Goal: Register for event/course

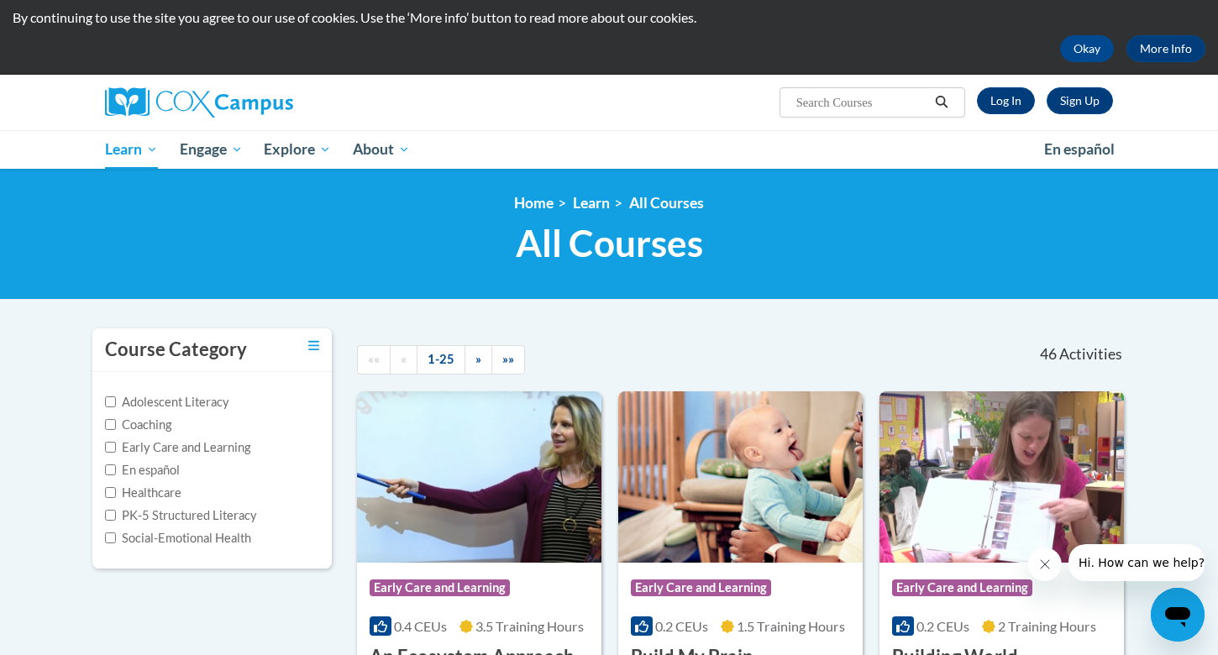
scroll to position [45, 0]
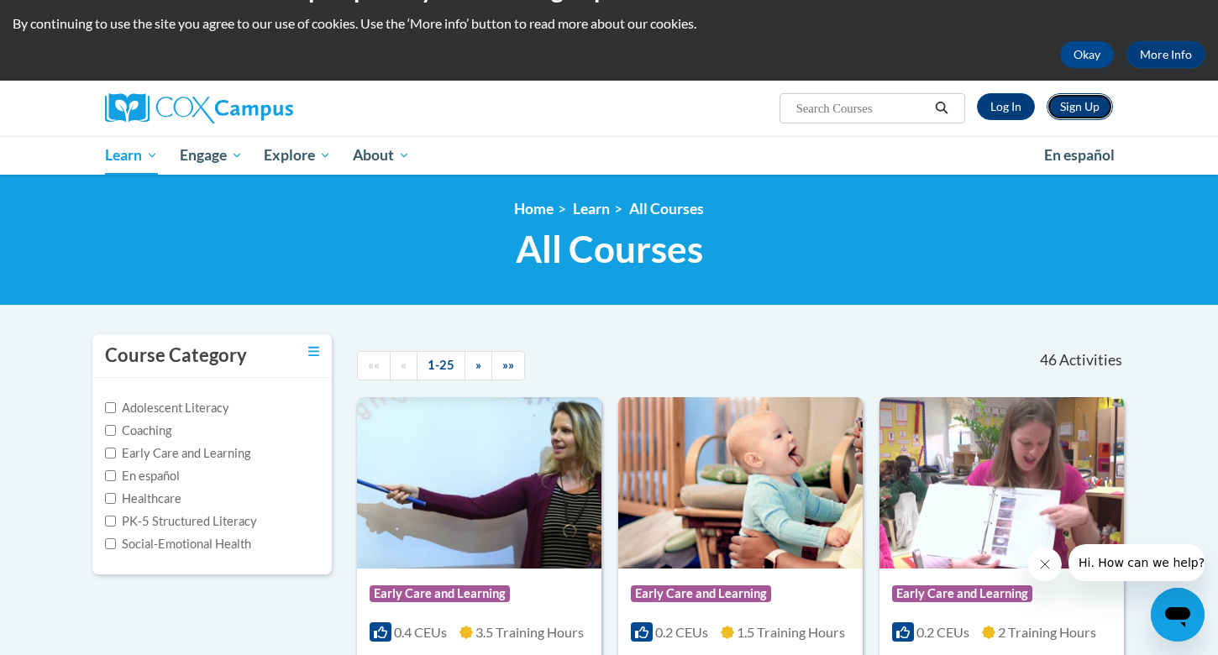
click at [1077, 107] on link "Sign Up" at bounding box center [1080, 106] width 66 height 27
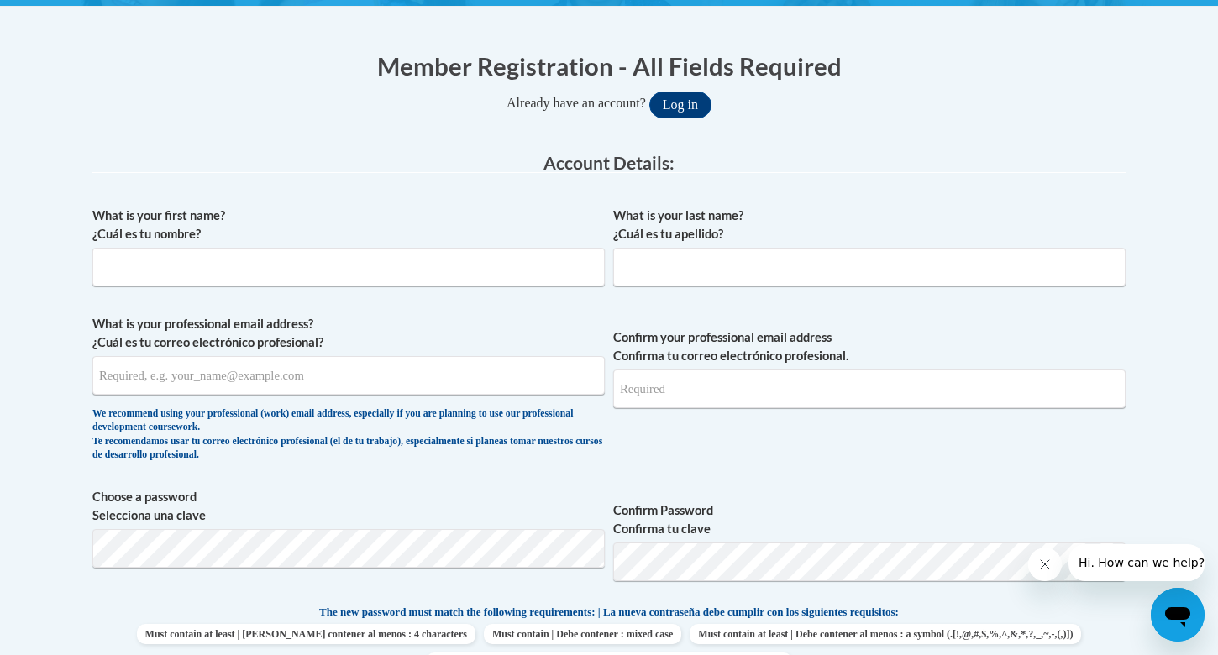
scroll to position [320, 0]
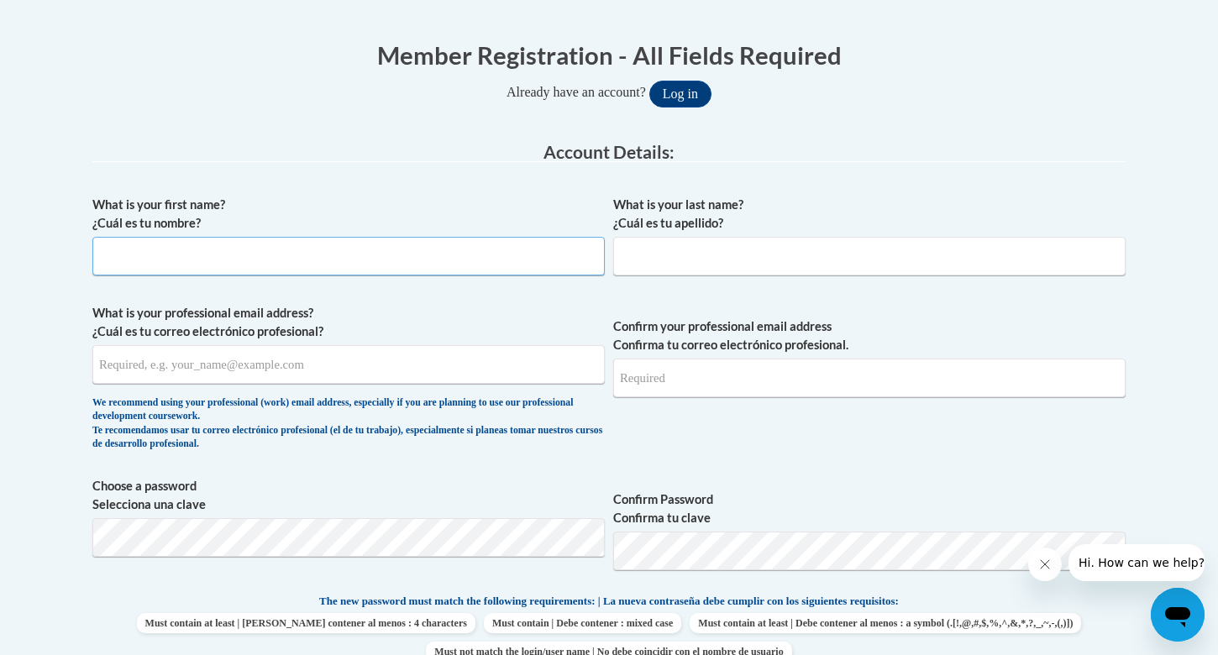
click at [386, 255] on input "What is your first name? ¿Cuál es tu nombre?" at bounding box center [348, 256] width 512 height 39
type input "[PERSON_NAME]"
click at [729, 249] on input "What is your last name? ¿Cuál es tu apellido?" at bounding box center [869, 256] width 512 height 39
type input "Geiss"
click at [374, 361] on input "What is your professional email address? ¿Cuál es tu correo electrónico profesi…" at bounding box center [348, 364] width 512 height 39
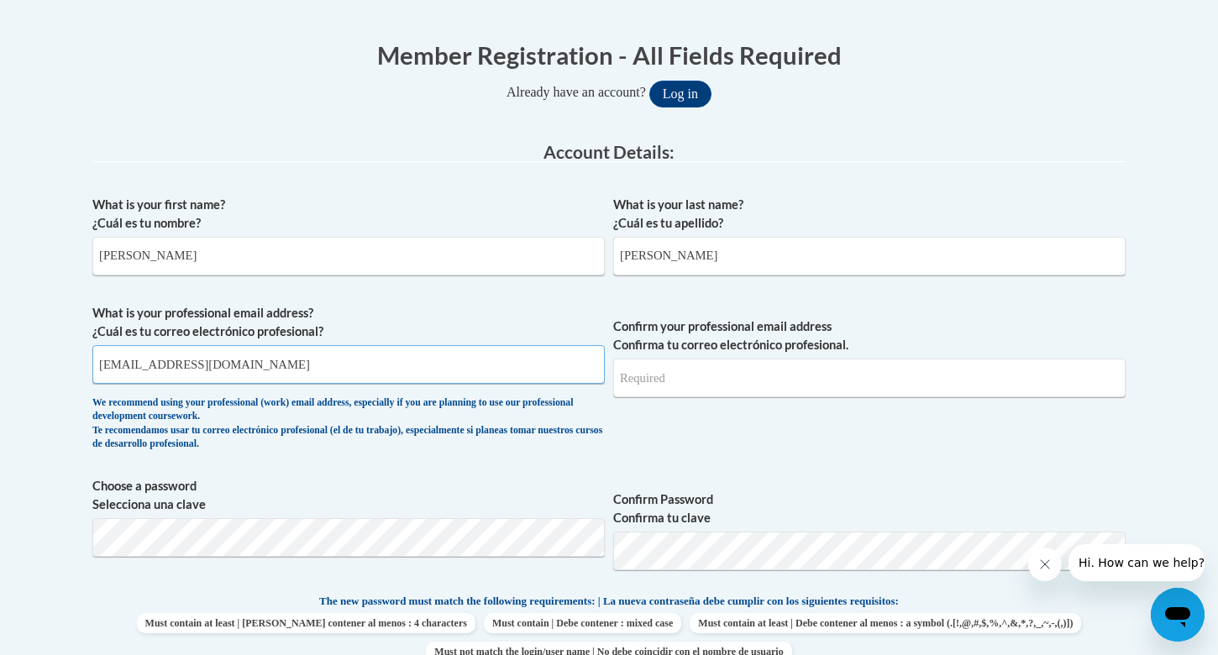
type input "izzyg0804@gmail.com"
click at [655, 386] on input "Confirm your professional email address Confirma tu correo electrónico profesio…" at bounding box center [869, 378] width 512 height 39
type input "izzyg0804@gmail.com"
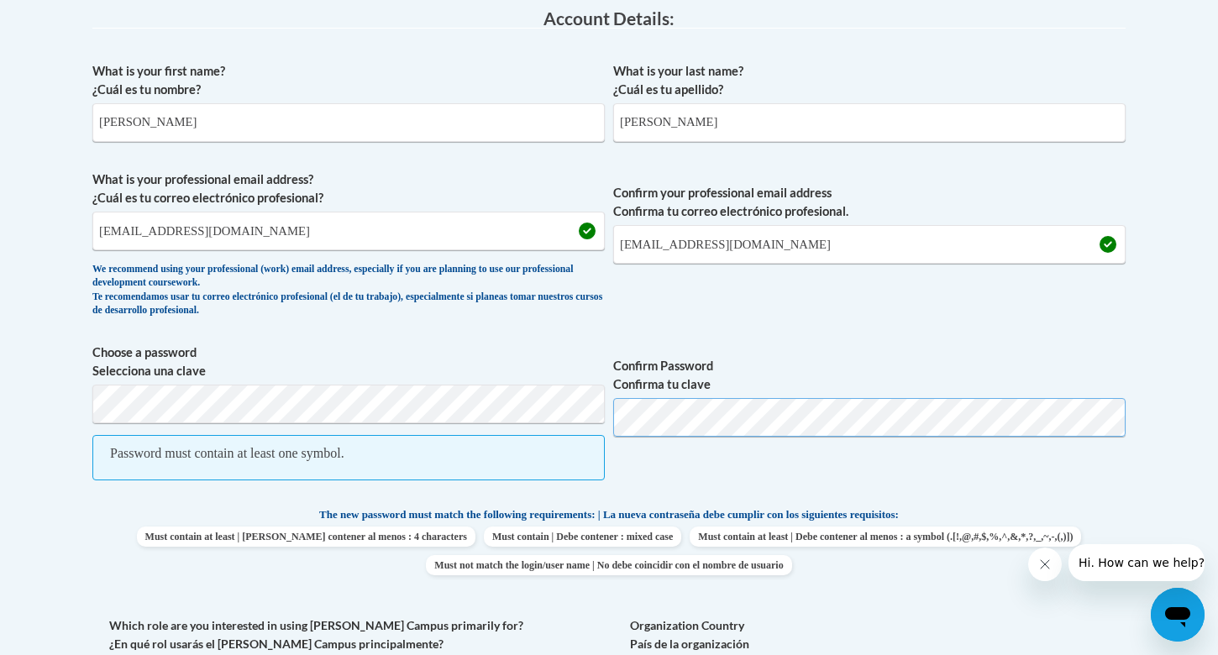
scroll to position [459, 0]
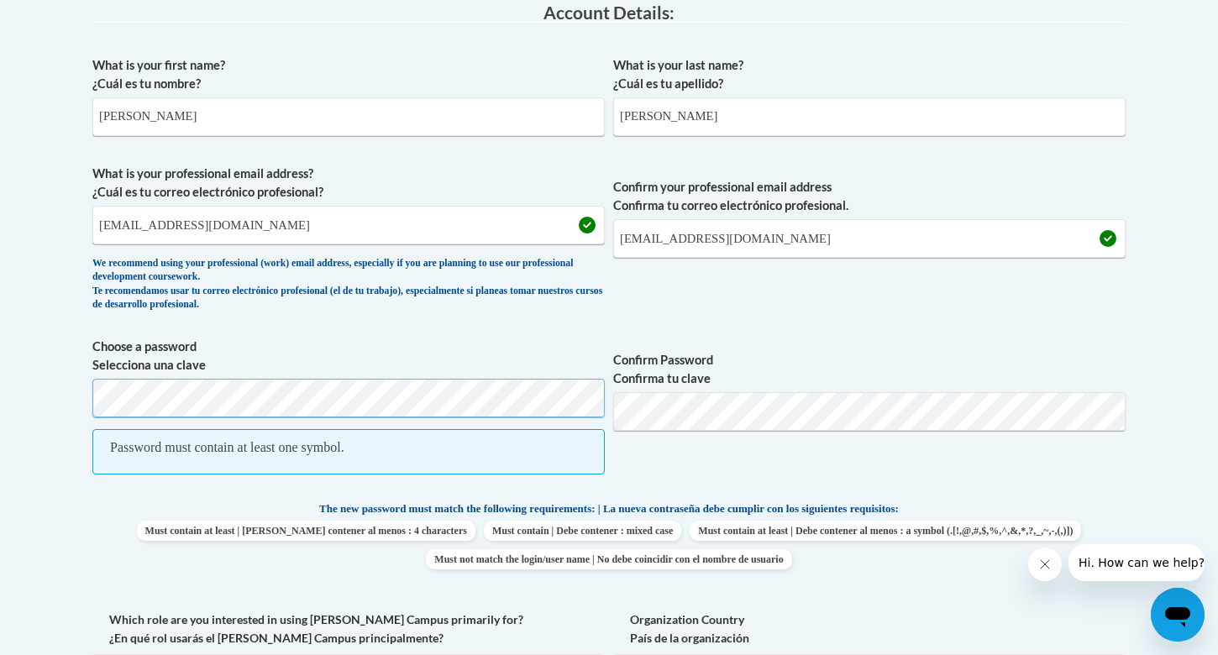
click at [36, 393] on body "This site uses cookies to help improve your learning experience. By continuing …" at bounding box center [609, 589] width 1218 height 2097
click at [69, 401] on body "This site uses cookies to help improve your learning experience. By continuing …" at bounding box center [609, 589] width 1218 height 2097
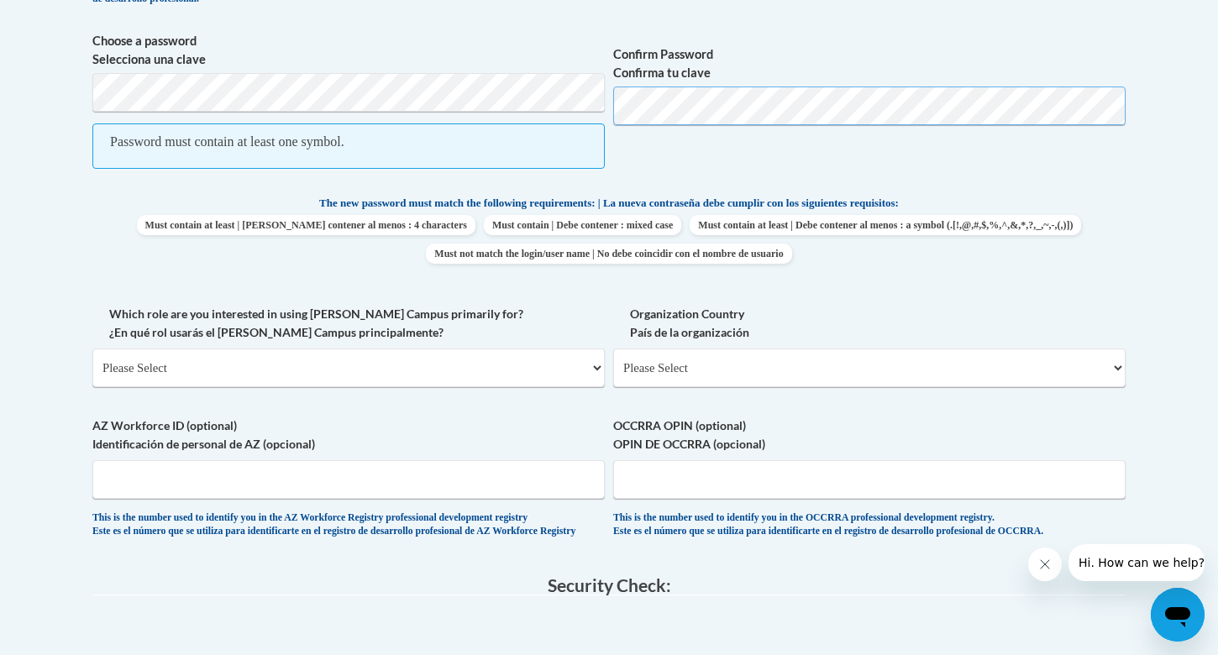
scroll to position [773, 0]
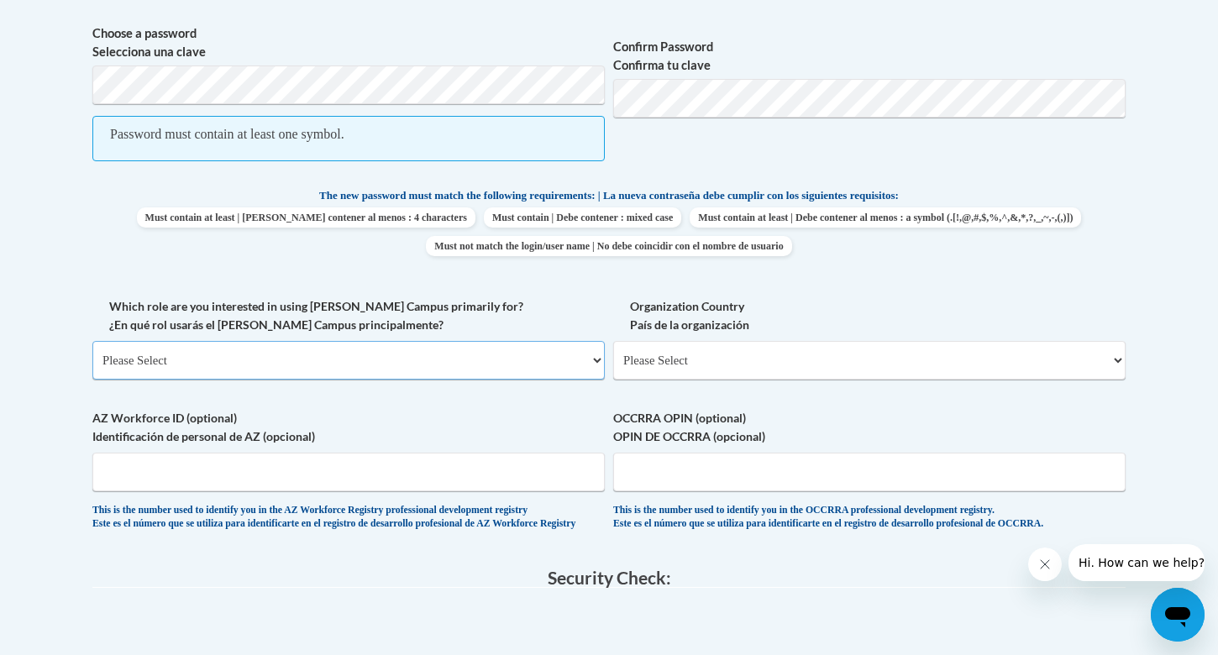
click at [360, 365] on select "Please Select College/University | Colegio/Universidad Community/Nonprofit Part…" at bounding box center [348, 360] width 512 height 39
click at [673, 362] on select "Please Select [GEOGRAPHIC_DATA] | [GEOGRAPHIC_DATA] Outside of [GEOGRAPHIC_DATA…" at bounding box center [869, 360] width 512 height 39
select select "ad49bcad-a171-4b2e-b99c-48b446064914"
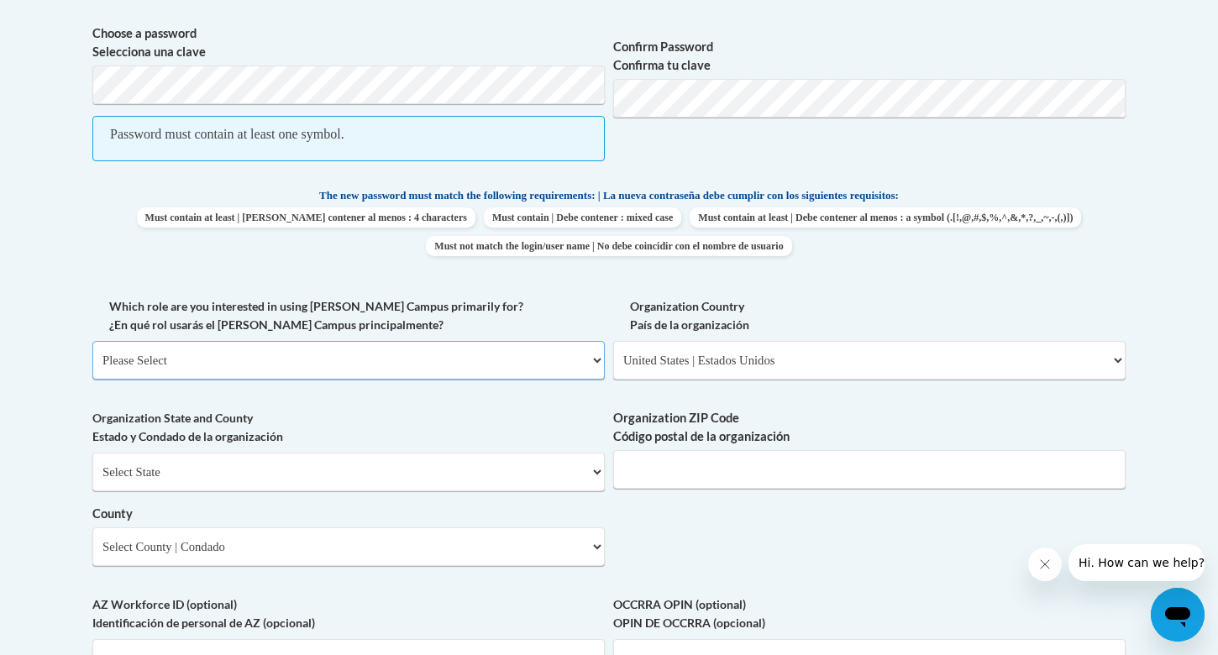
click at [383, 366] on select "Please Select College/University | Colegio/Universidad Community/Nonprofit Part…" at bounding box center [348, 360] width 512 height 39
select select "fbf2d438-af2f-41f8-98f1-81c410e29de3"
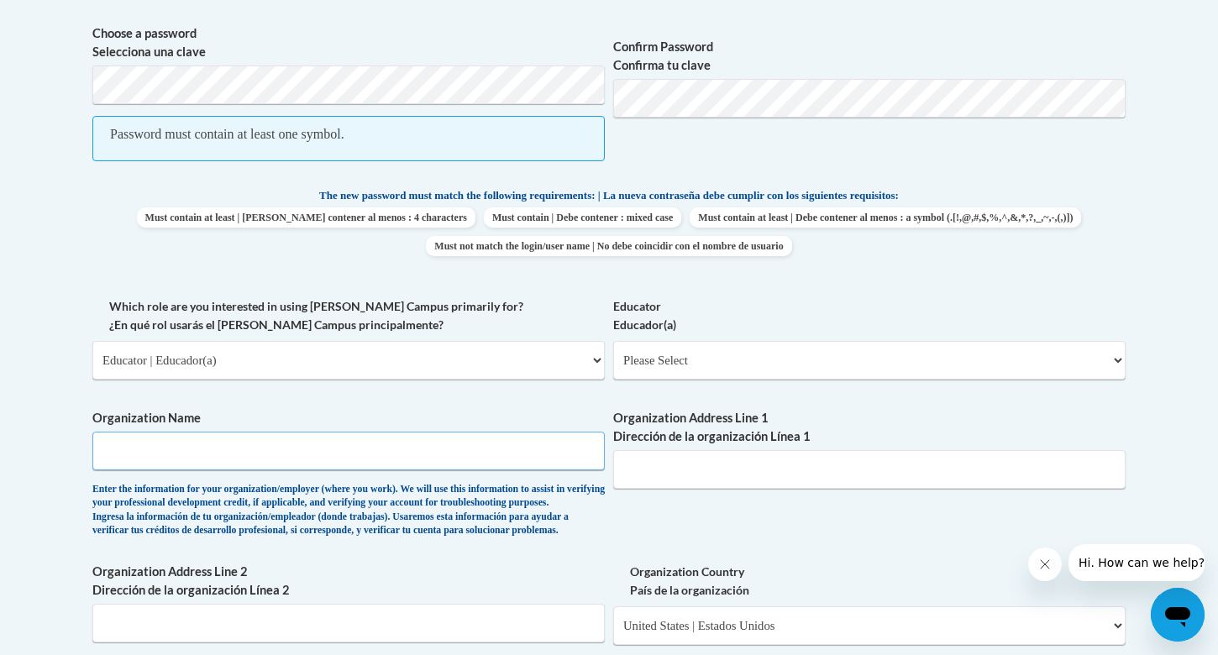
click at [340, 464] on input "Organization Name" at bounding box center [348, 451] width 512 height 39
click at [681, 362] on select "Please Select Early Learning/Daycare Teacher/Family Home Care Provider | Maestr…" at bounding box center [869, 360] width 512 height 39
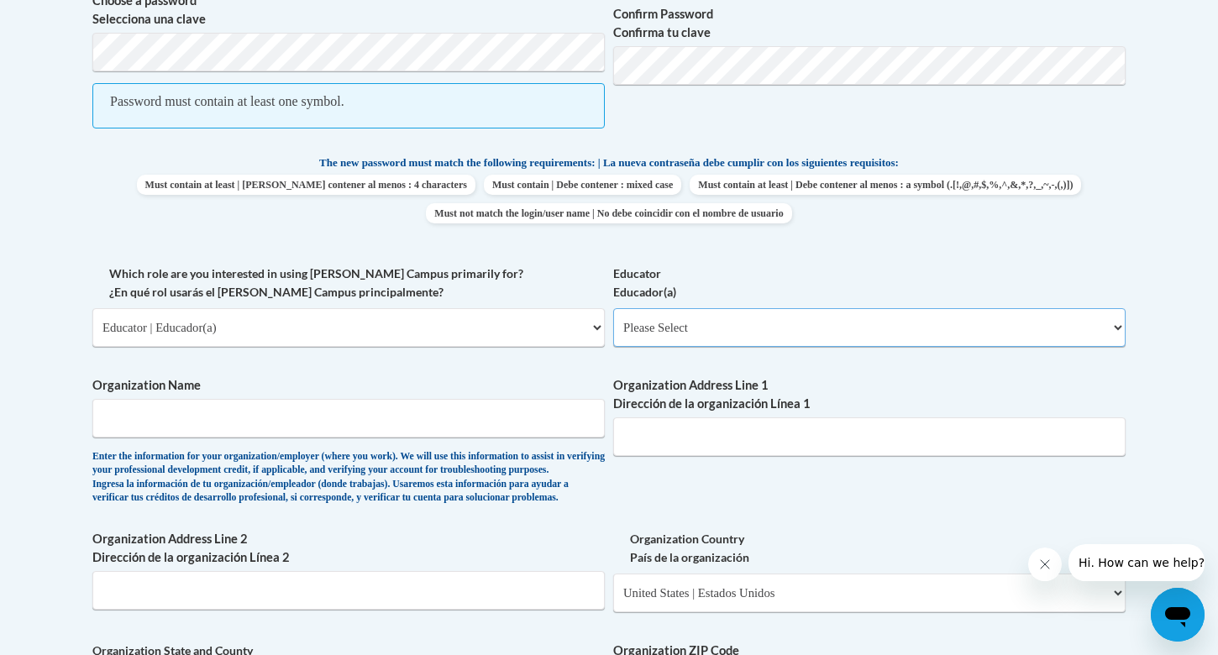
scroll to position [840, 0]
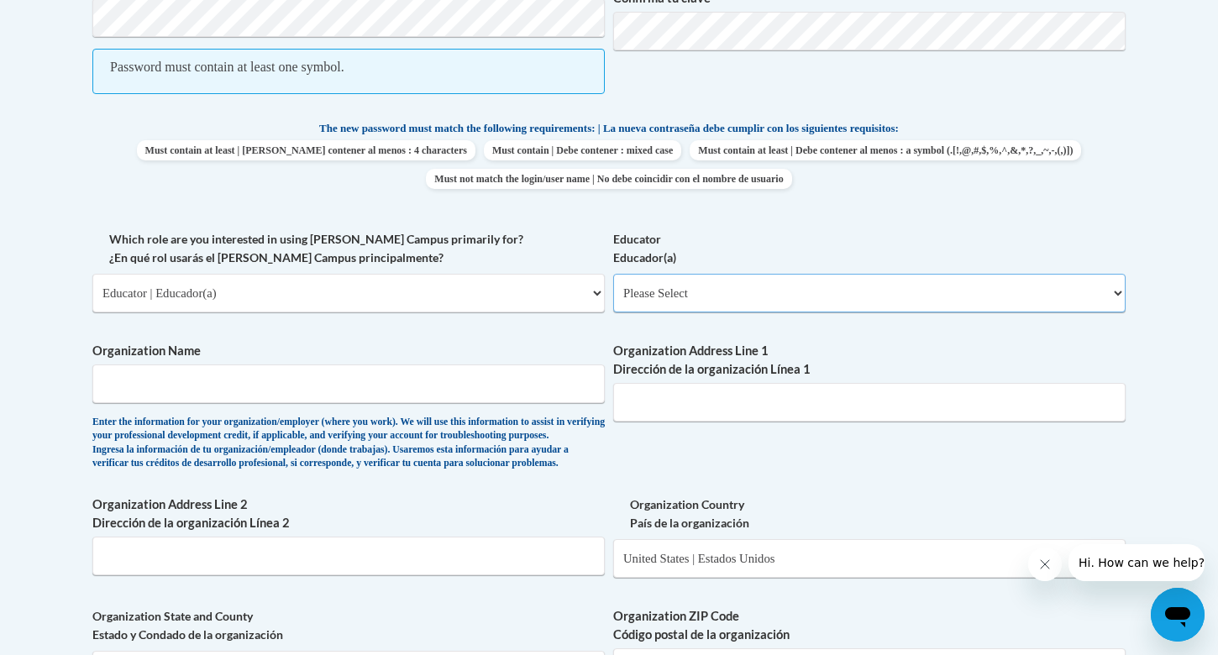
click at [638, 297] on select "Please Select Early Learning/Daycare Teacher/Family Home Care Provider | Maestr…" at bounding box center [869, 293] width 512 height 39
click at [674, 297] on select "Please Select Early Learning/Daycare Teacher/Family Home Care Provider | Maestr…" at bounding box center [869, 293] width 512 height 39
click at [687, 288] on select "Please Select Early Learning/Daycare Teacher/Family Home Care Provider | Maestr…" at bounding box center [869, 293] width 512 height 39
select select "8e40623d-54d0-45cd-9f92-5df65cd3f8cf"
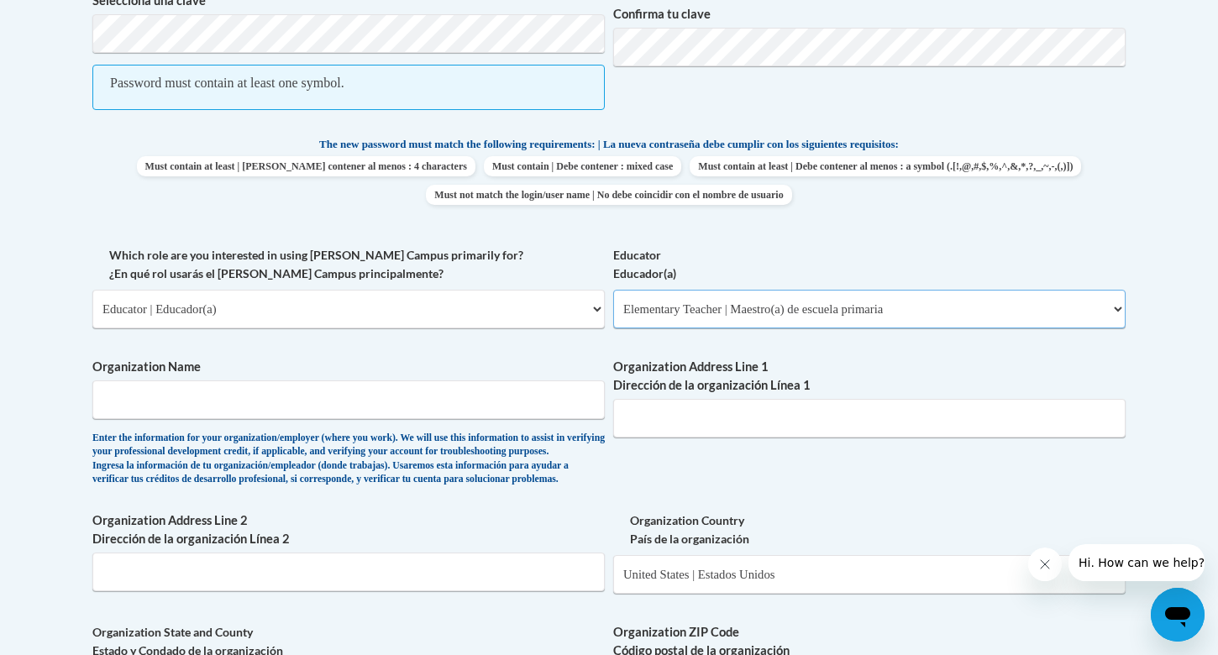
scroll to position [823, 0]
click at [321, 395] on input "Organization Name" at bounding box center [348, 400] width 512 height 39
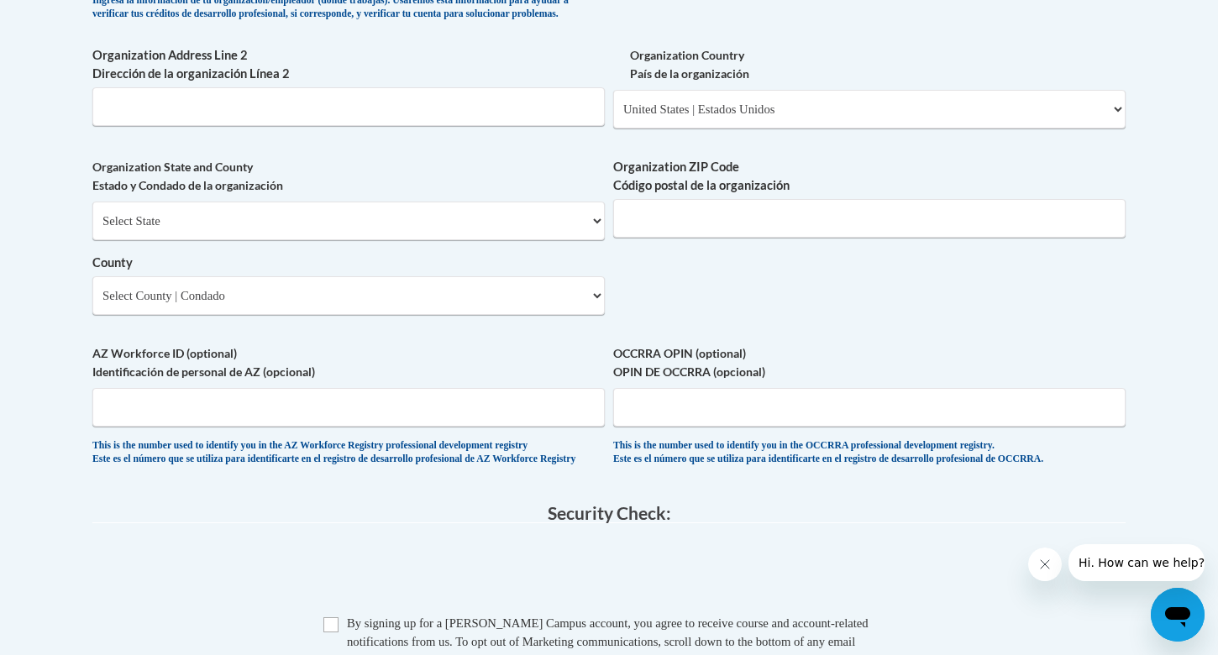
scroll to position [1281, 0]
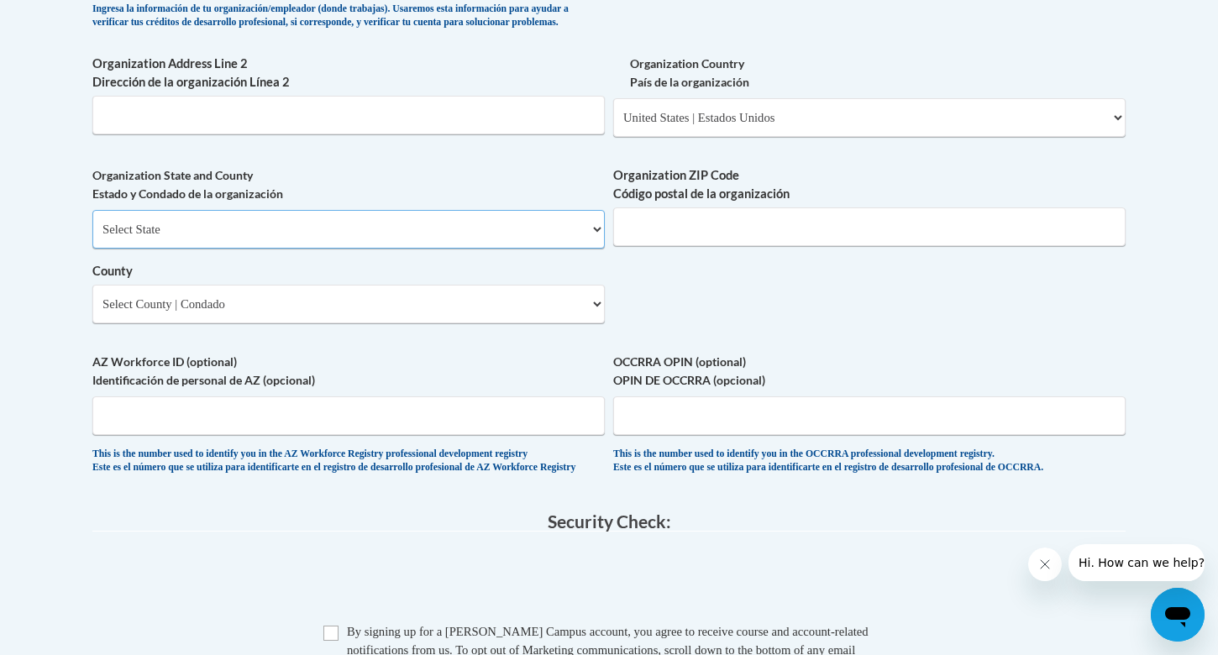
click at [518, 249] on select "Select State Alabama Alaska Arizona Arkansas California Colorado Connecticut De…" at bounding box center [348, 229] width 512 height 39
select select "Colorado"
click at [727, 244] on input "Organization ZIP Code Código postal de la organización" at bounding box center [869, 226] width 512 height 39
type input "8"
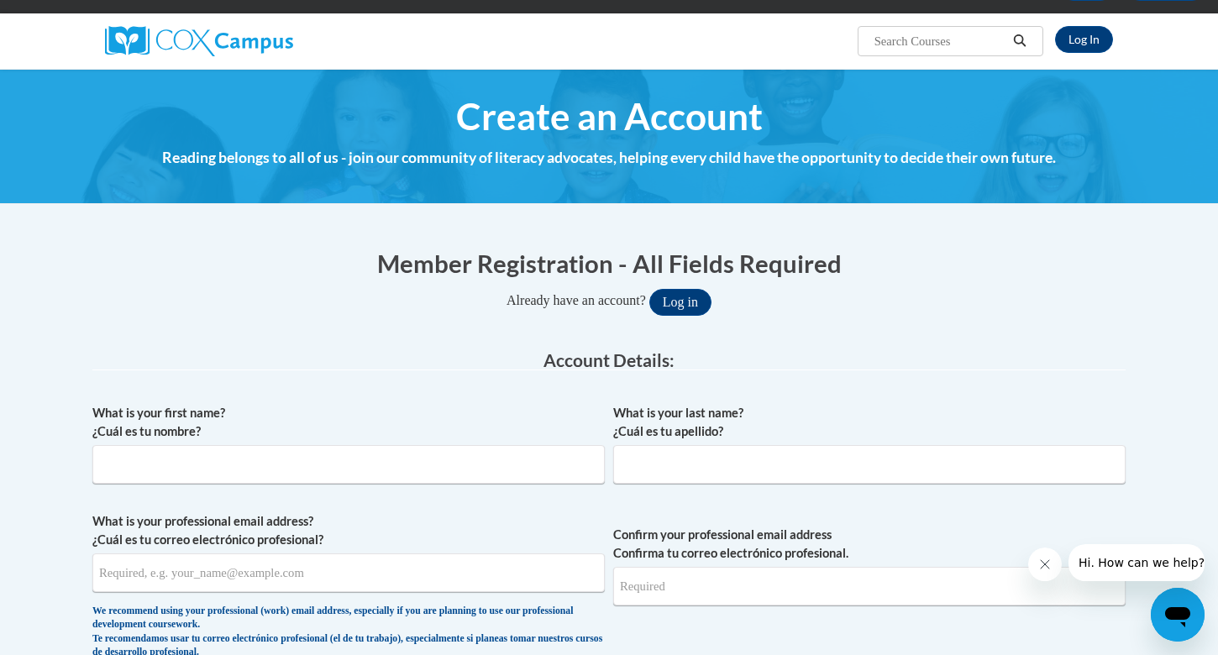
scroll to position [97, 0]
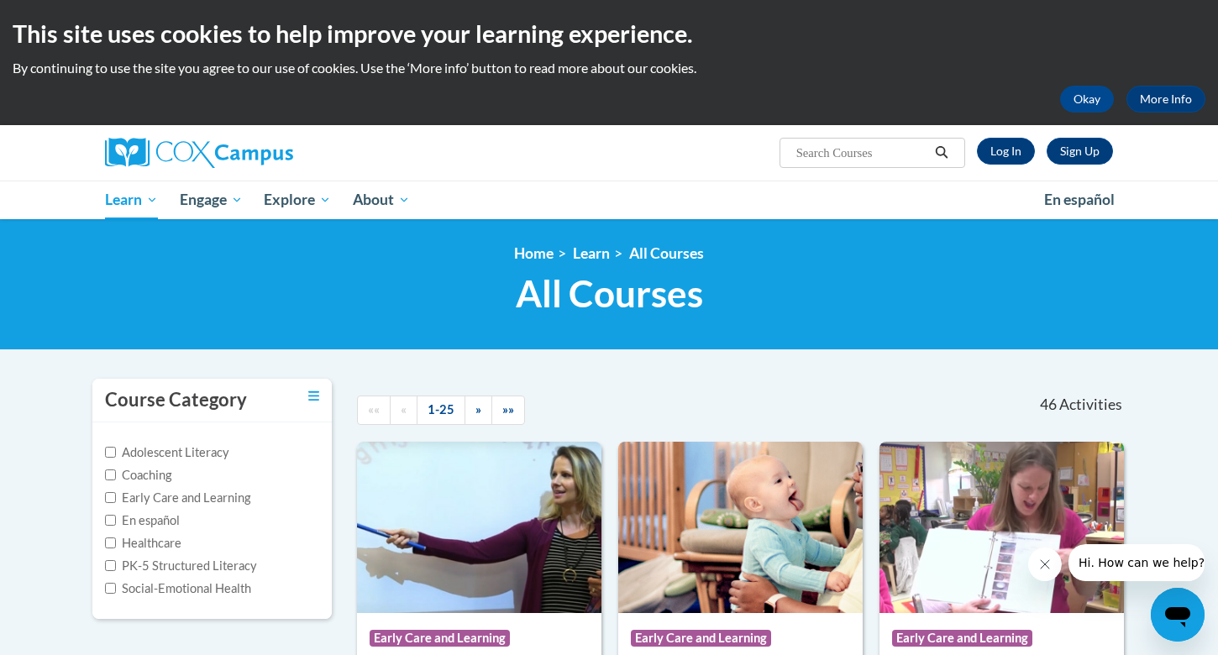
click at [823, 159] on input "Search..." at bounding box center [862, 153] width 134 height 20
type input "systematic and explicit phonics"
click at [942, 157] on icon "Search" at bounding box center [941, 152] width 15 height 13
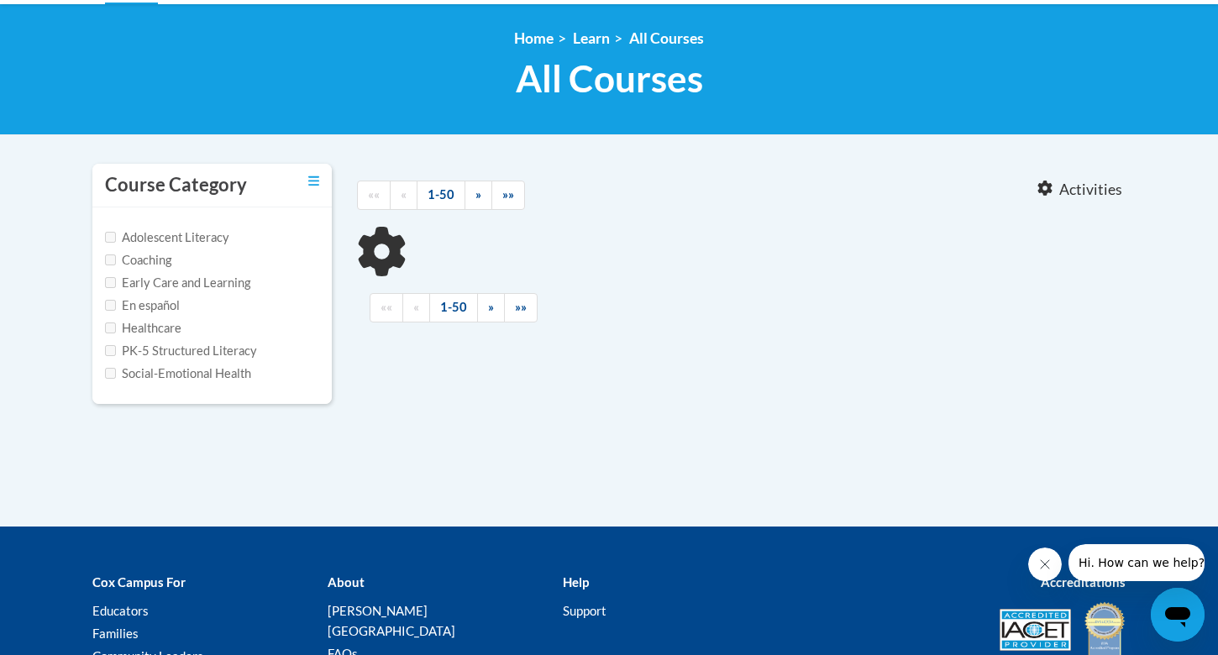
scroll to position [218, 0]
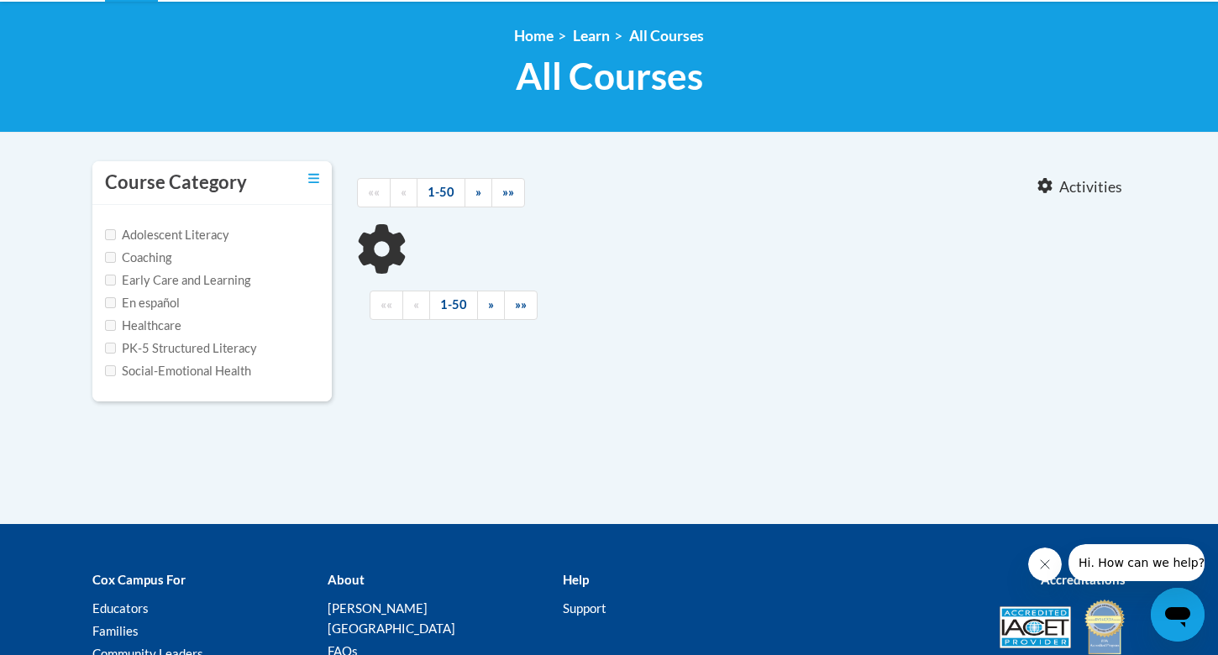
type input "systematic and explicit phonics"
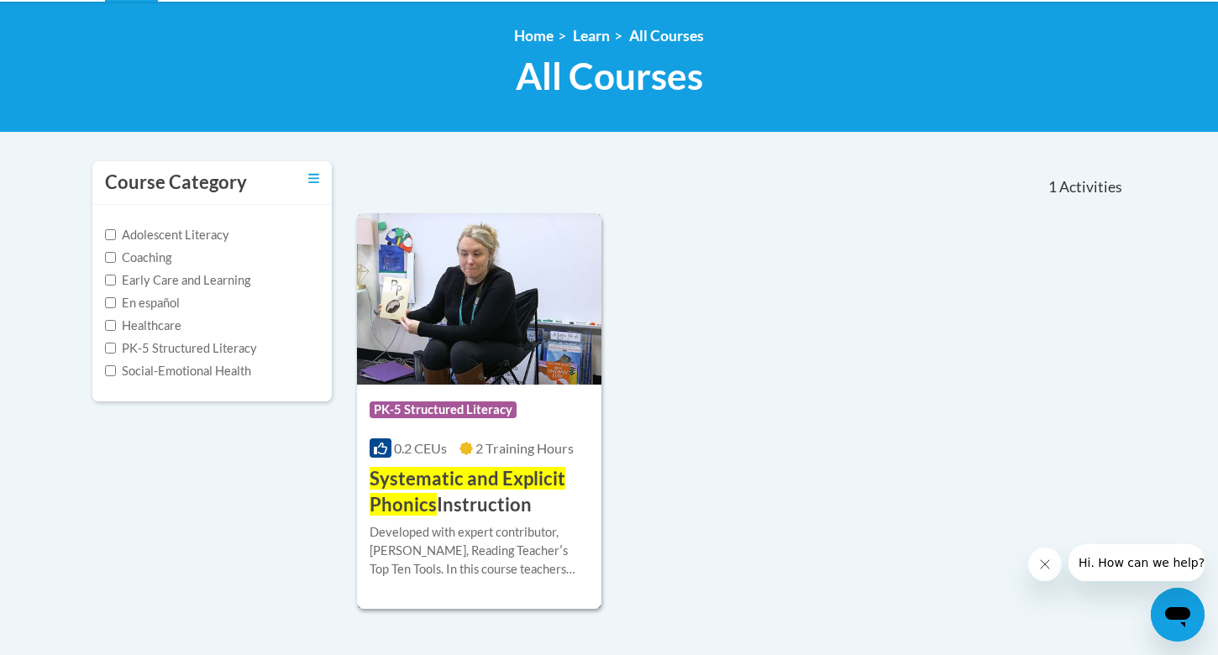
click at [466, 500] on h3 "Systematic and Explicit Phonics Instruction" at bounding box center [479, 492] width 219 height 52
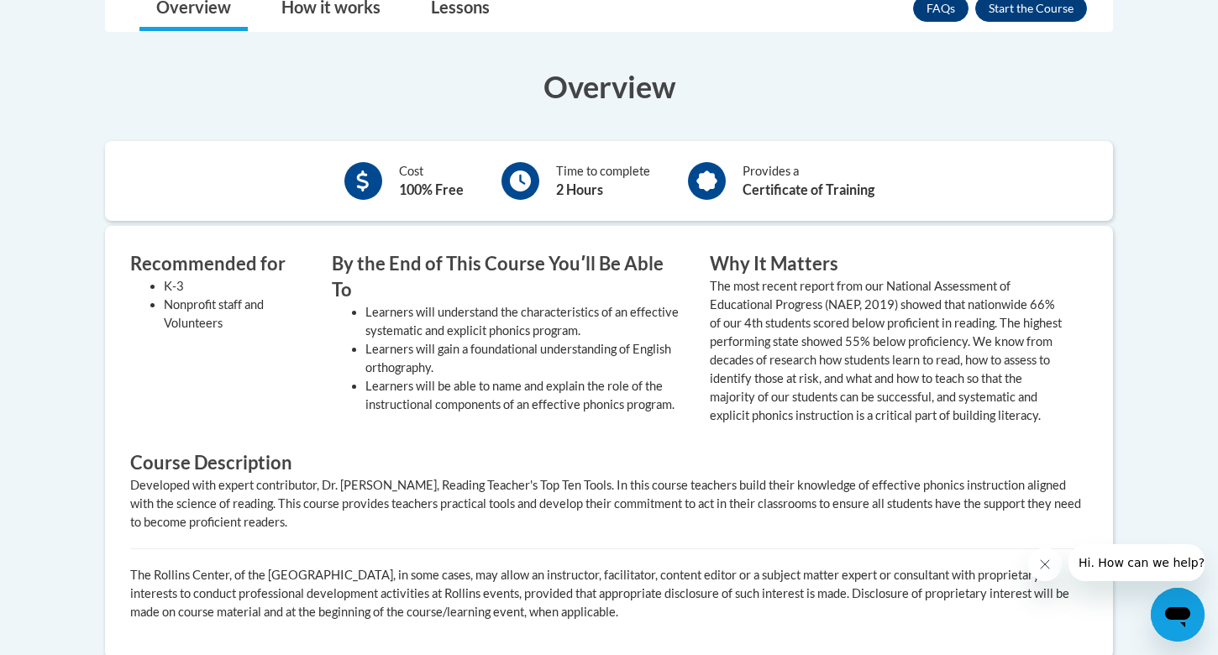
scroll to position [233, 0]
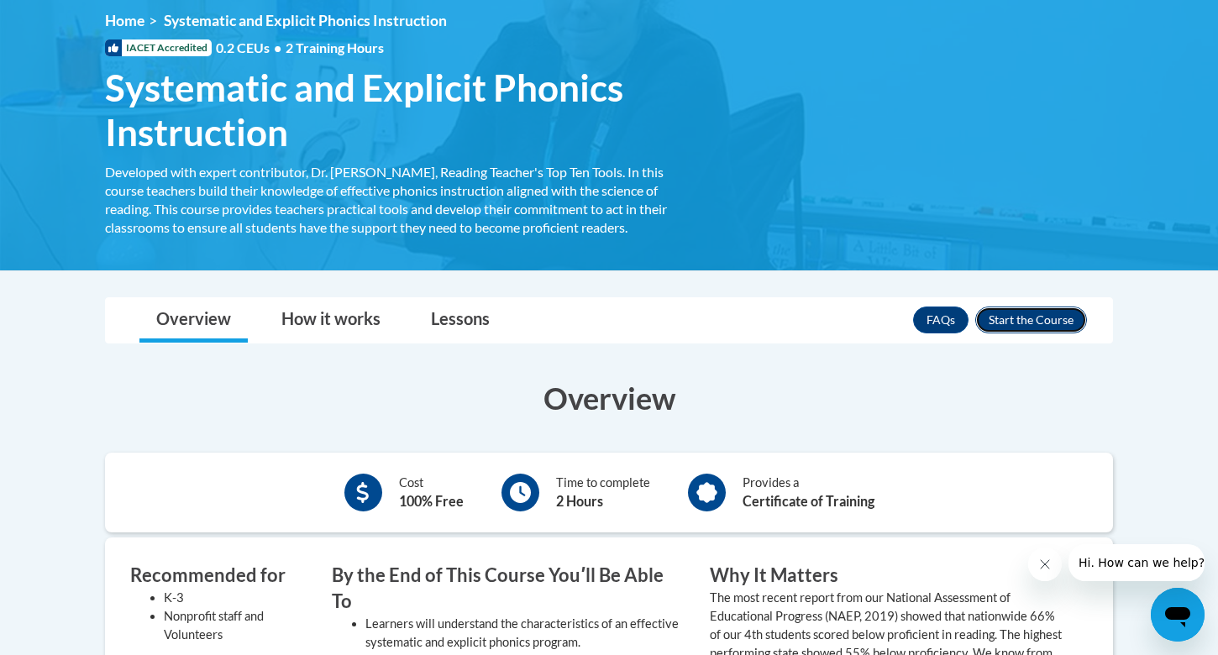
click at [1026, 323] on button "Enroll" at bounding box center [1031, 320] width 112 height 27
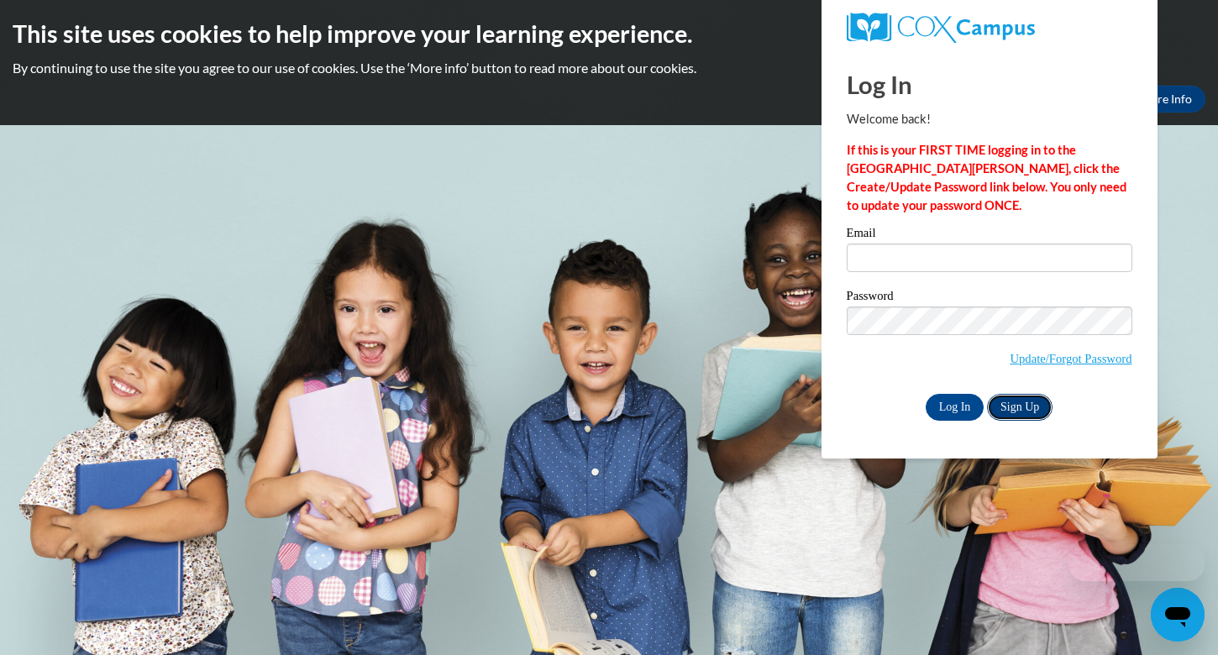
click at [1017, 410] on link "Sign Up" at bounding box center [1020, 407] width 66 height 27
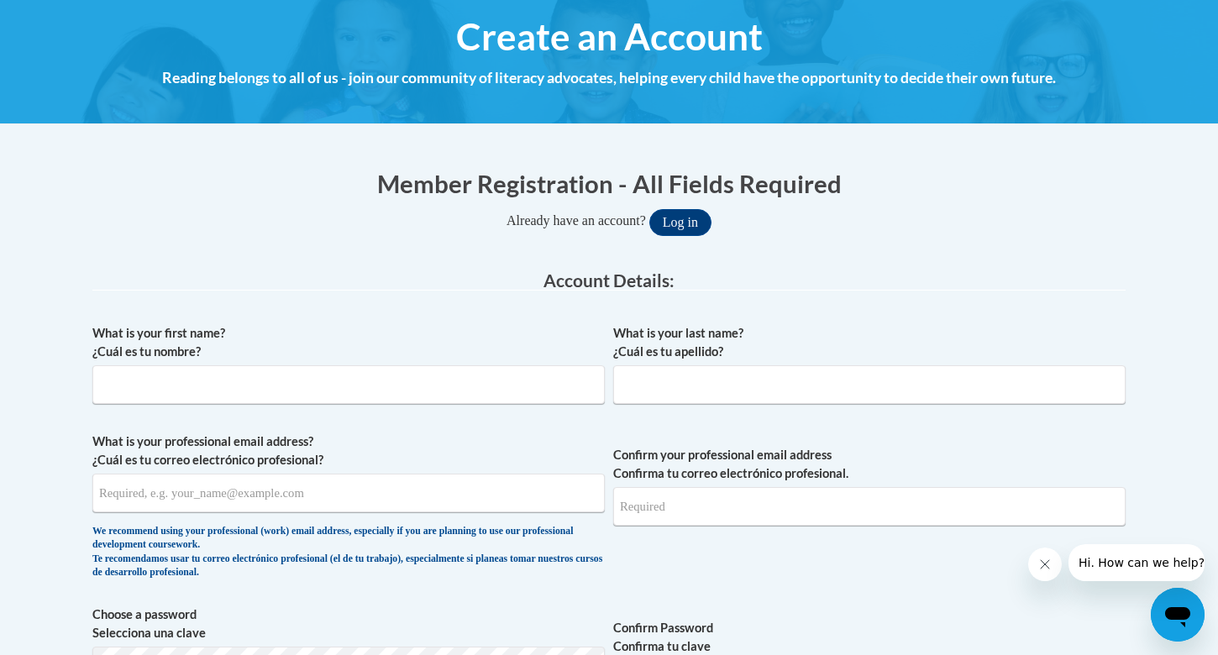
scroll to position [247, 0]
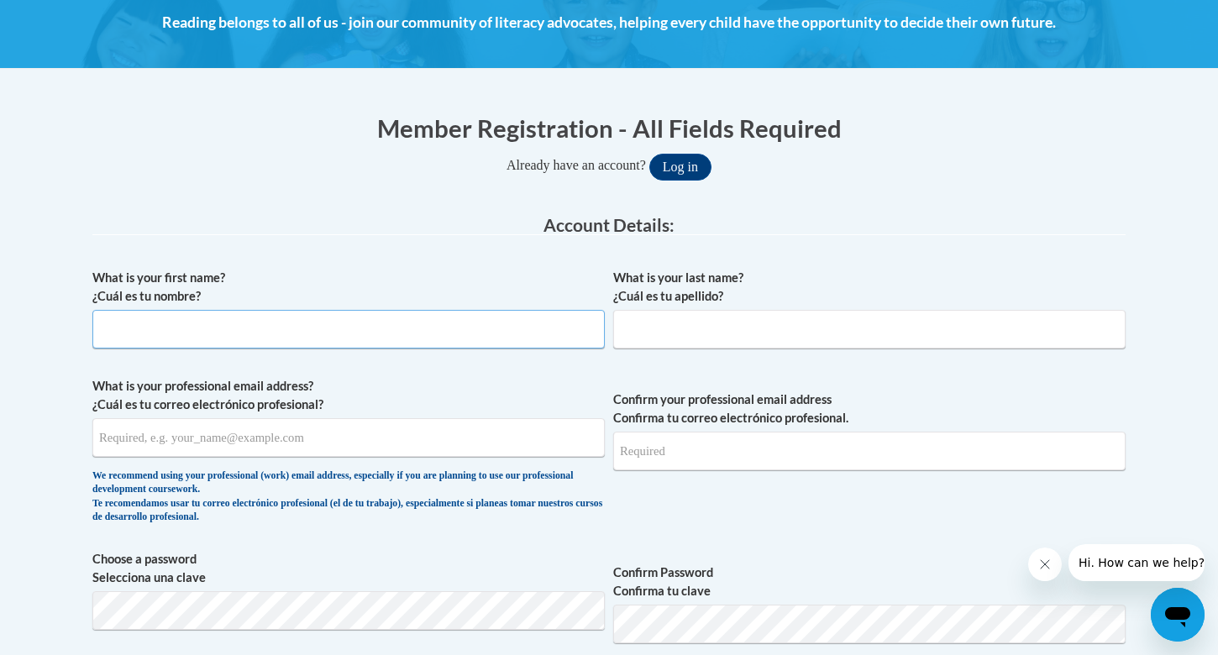
click at [349, 320] on input "What is your first name? ¿Cuál es tu nombre?" at bounding box center [348, 329] width 512 height 39
type input "Isabella"
click at [774, 322] on input "What is your last name? ¿Cuál es tu apellido?" at bounding box center [869, 329] width 512 height 39
type input "Geiss"
click at [470, 452] on input "What is your professional email address? ¿Cuál es tu correo electrónico profesi…" at bounding box center [348, 437] width 512 height 39
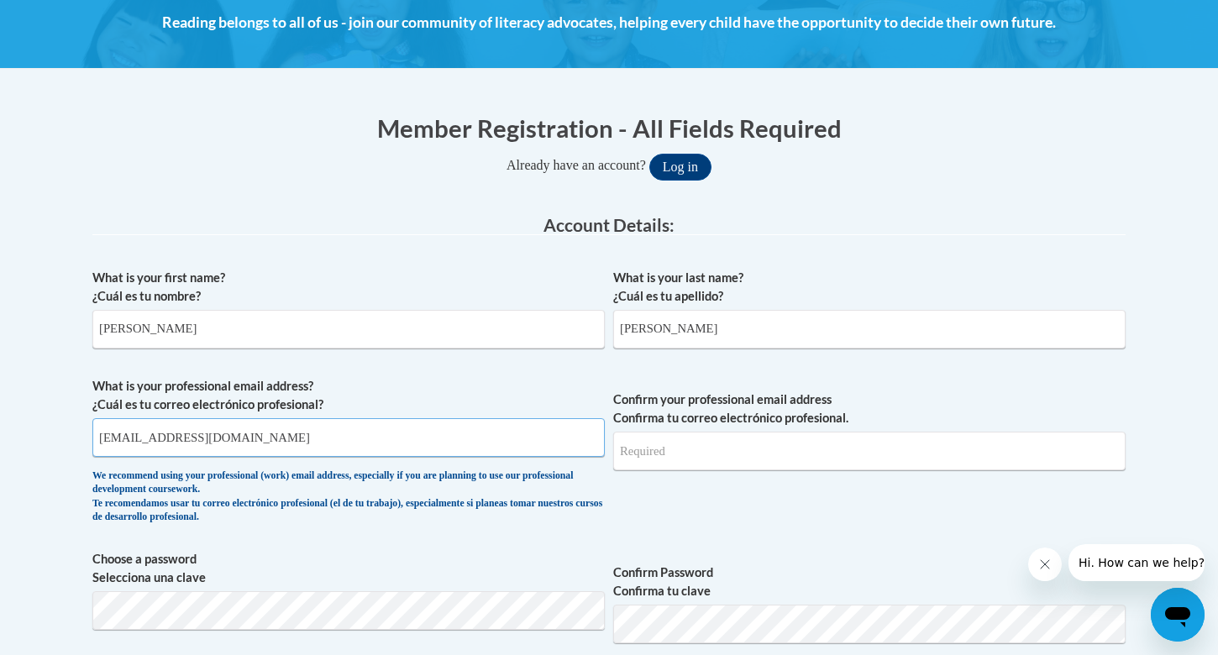
type input "izzyg0804@gmail.com"
click at [742, 459] on input "Confirm your professional email address Confirma tu correo electrónico profesio…" at bounding box center [869, 451] width 512 height 39
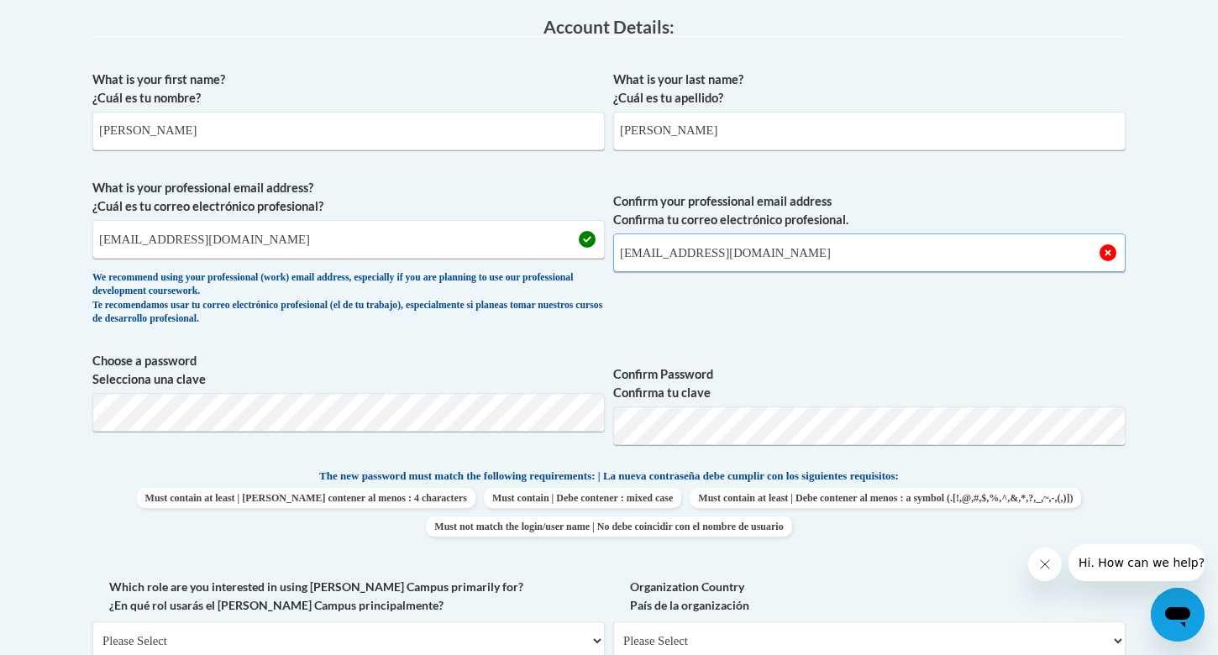
scroll to position [454, 0]
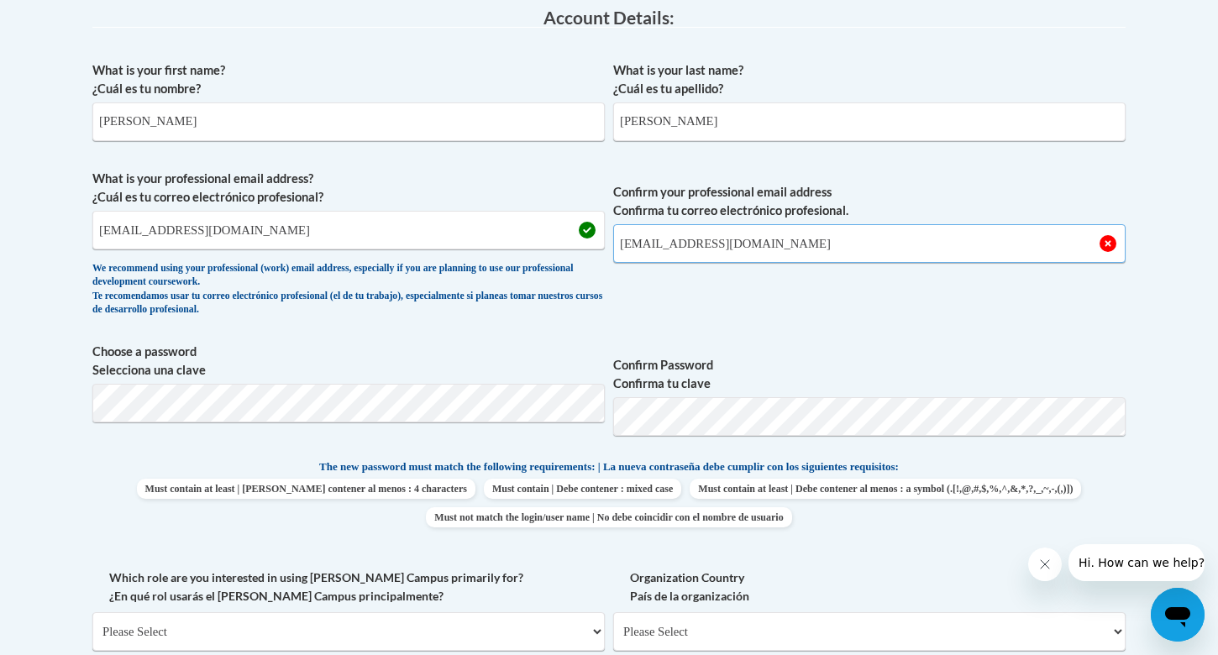
type input "izzyg0804@gmail.com"
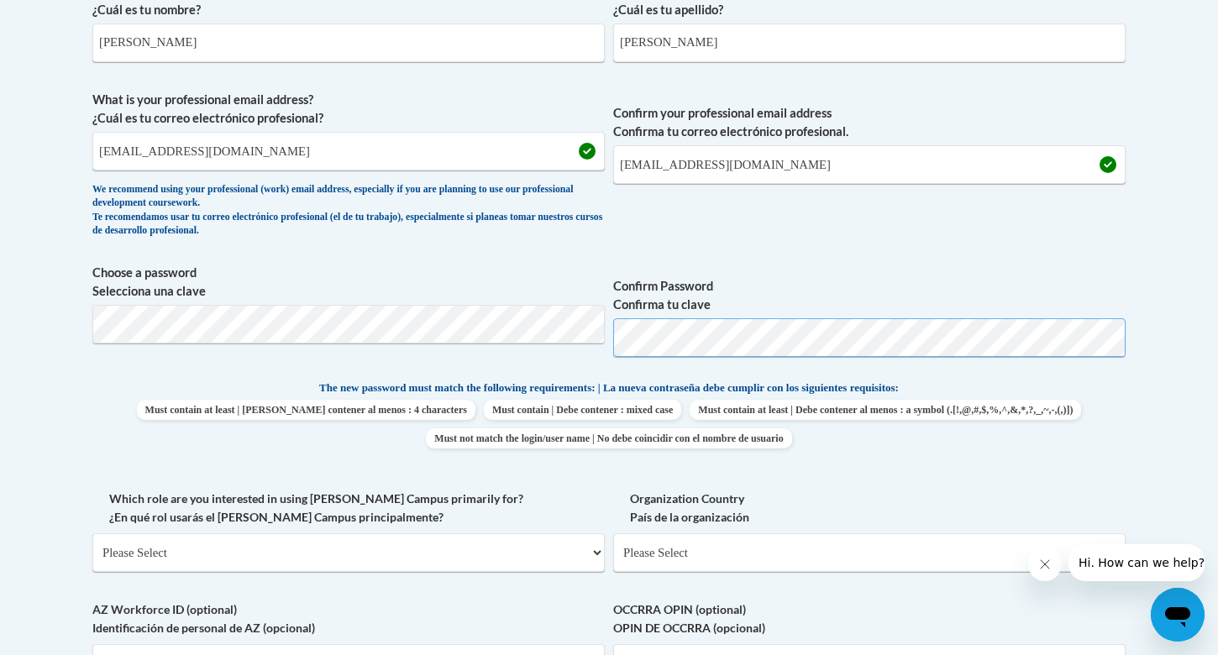
scroll to position [554, 0]
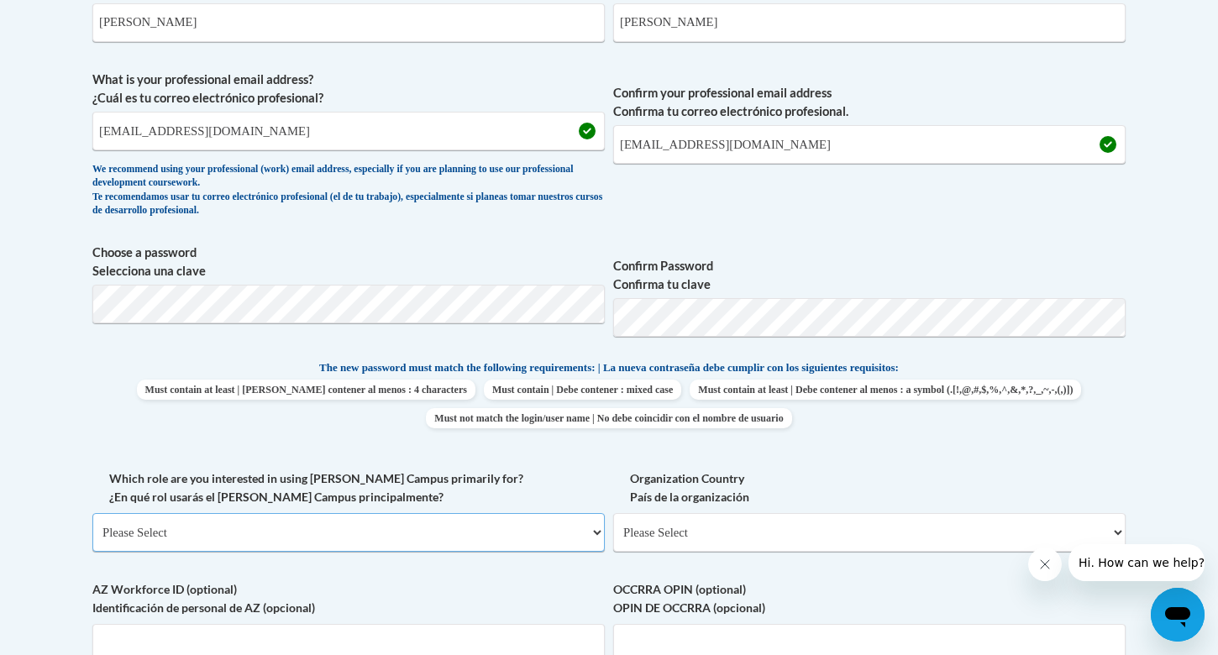
click at [508, 524] on select "Please Select College/University | Colegio/Universidad Community/Nonprofit Part…" at bounding box center [348, 532] width 512 height 39
click at [522, 535] on select "Please Select College/University | Colegio/Universidad Community/Nonprofit Part…" at bounding box center [348, 532] width 512 height 39
select select "fbf2d438-af2f-41f8-98f1-81c410e29de3"
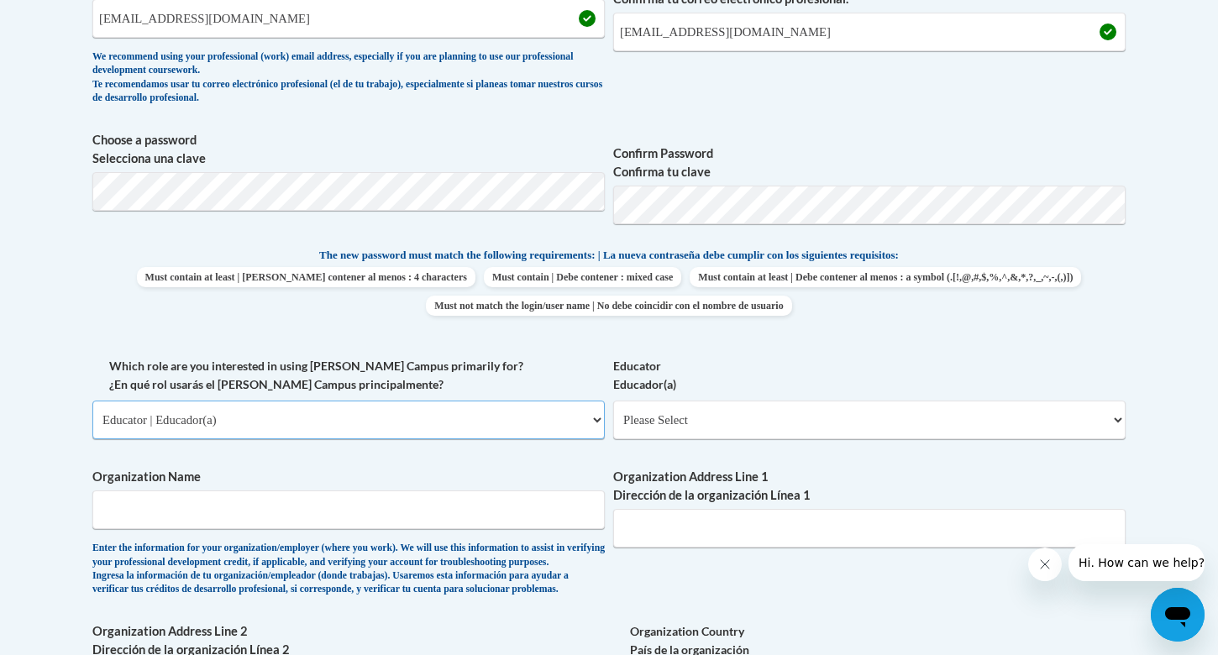
scroll to position [686, 0]
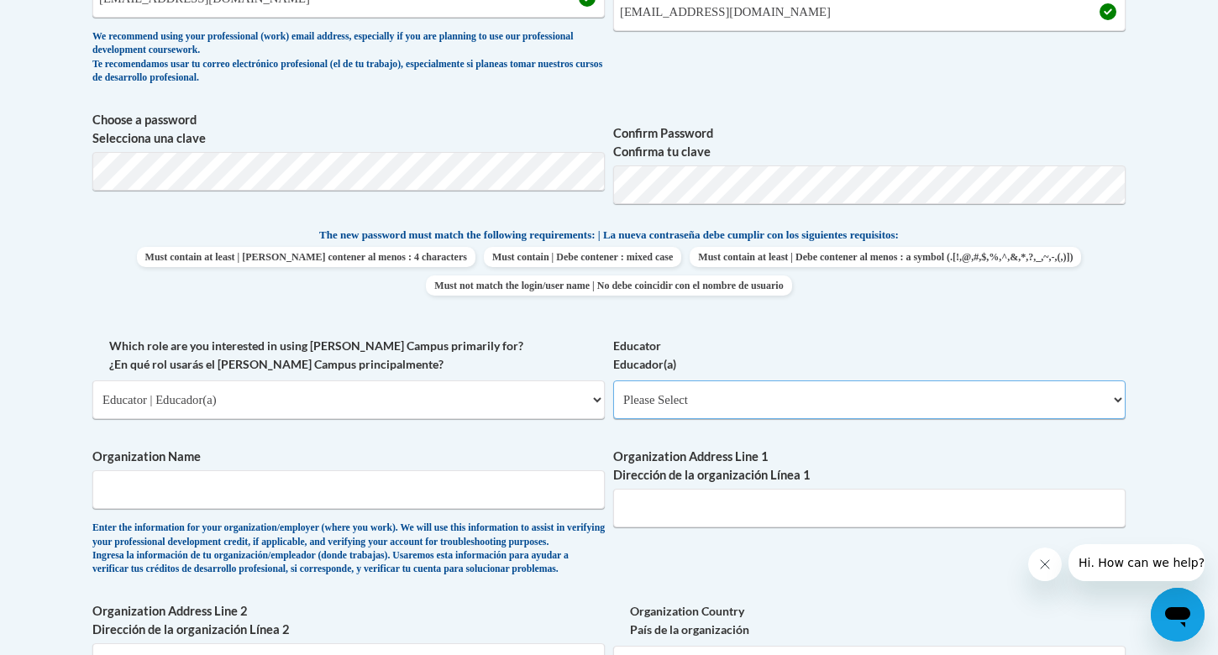
click at [682, 401] on select "Please Select Early Learning/Daycare Teacher/Family Home Care Provider | Maestr…" at bounding box center [869, 399] width 512 height 39
select select "8e40623d-54d0-45cd-9f92-5df65cd3f8cf"
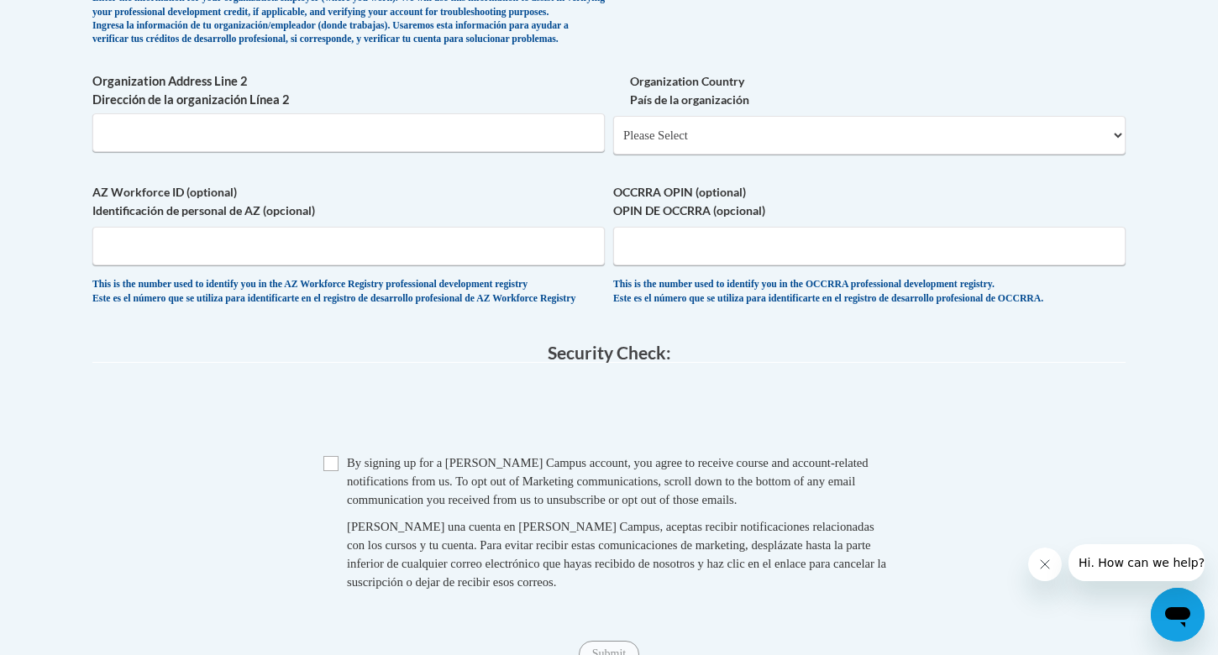
scroll to position [1223, 0]
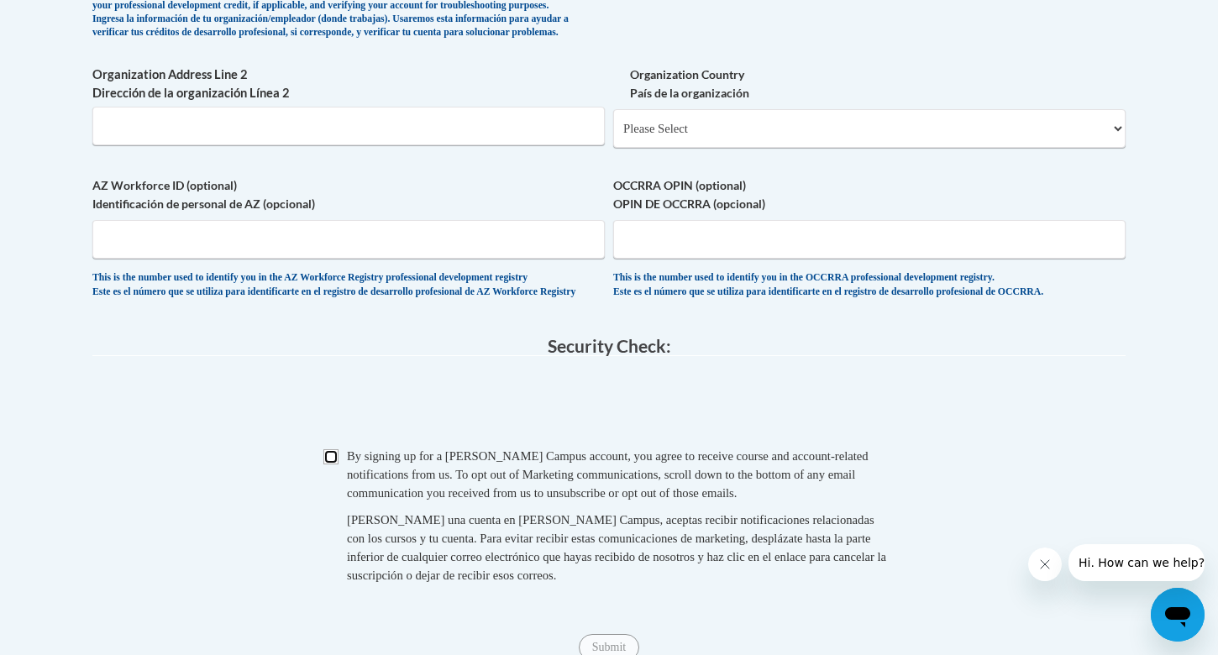
click at [335, 464] on input "Checkbox" at bounding box center [330, 456] width 15 height 15
checkbox input "true"
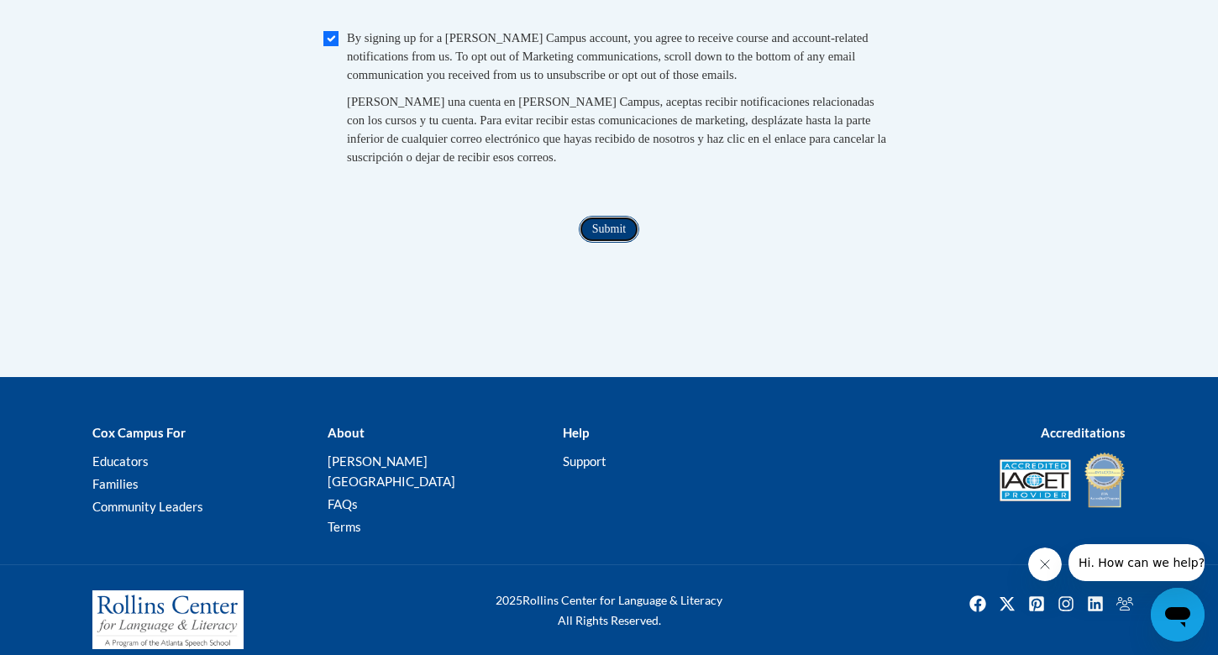
click at [626, 243] on input "Submit" at bounding box center [609, 229] width 60 height 27
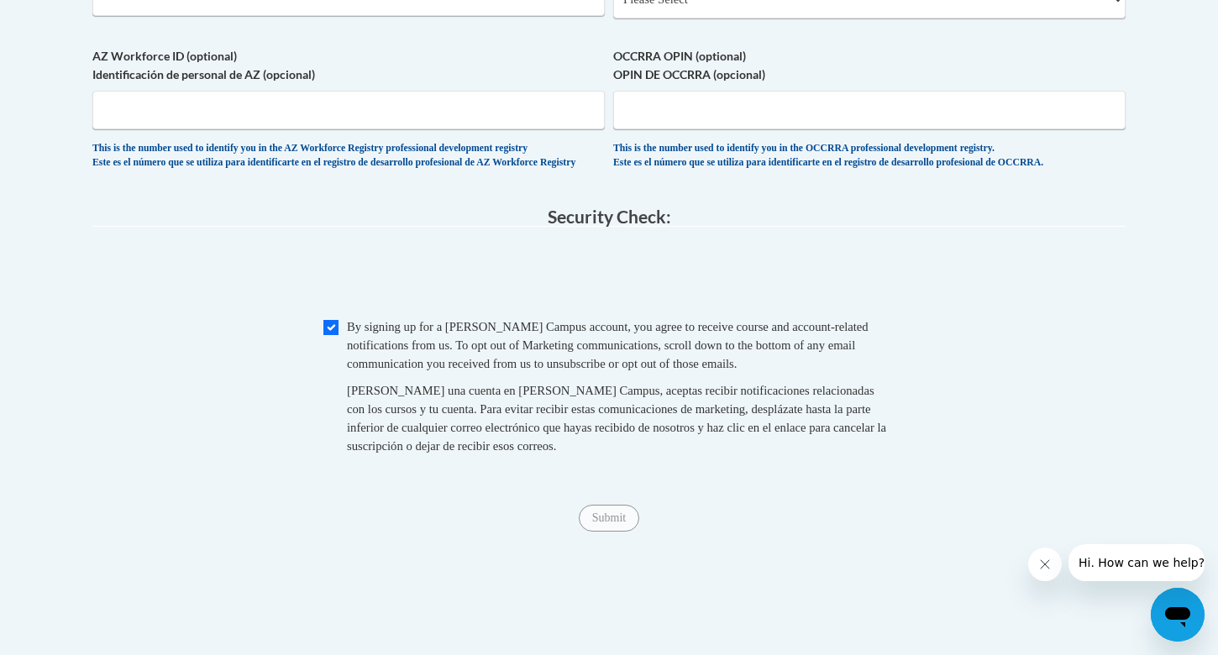
scroll to position [1510, 0]
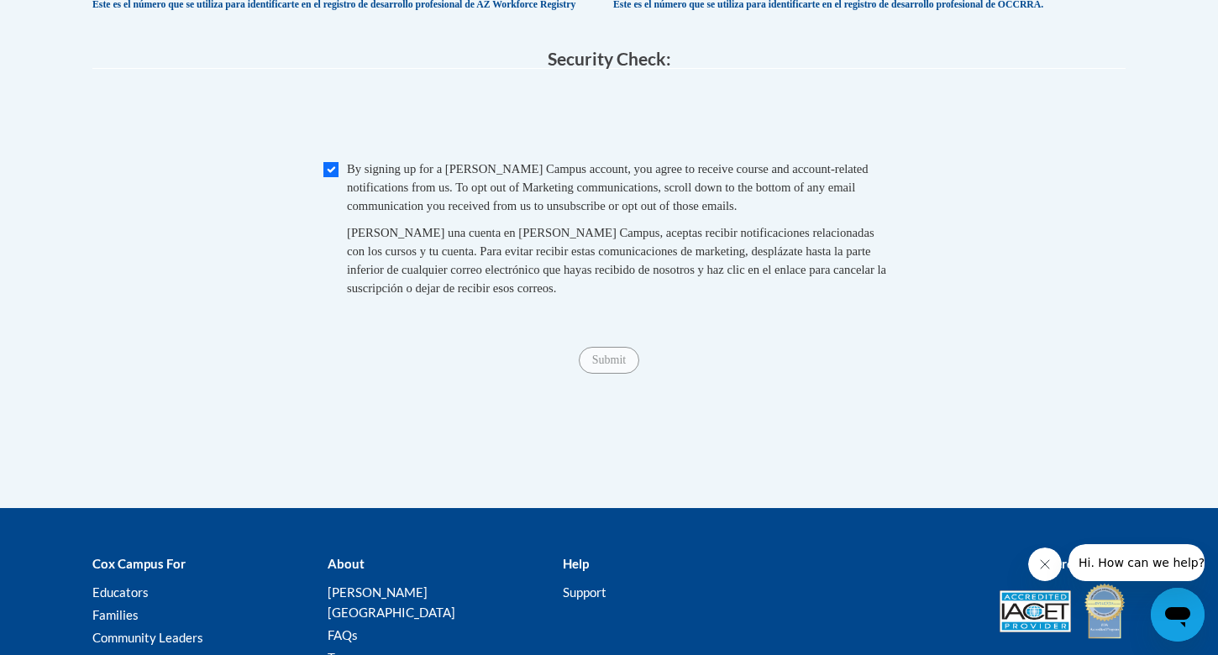
type input "Ignite Teach for America"
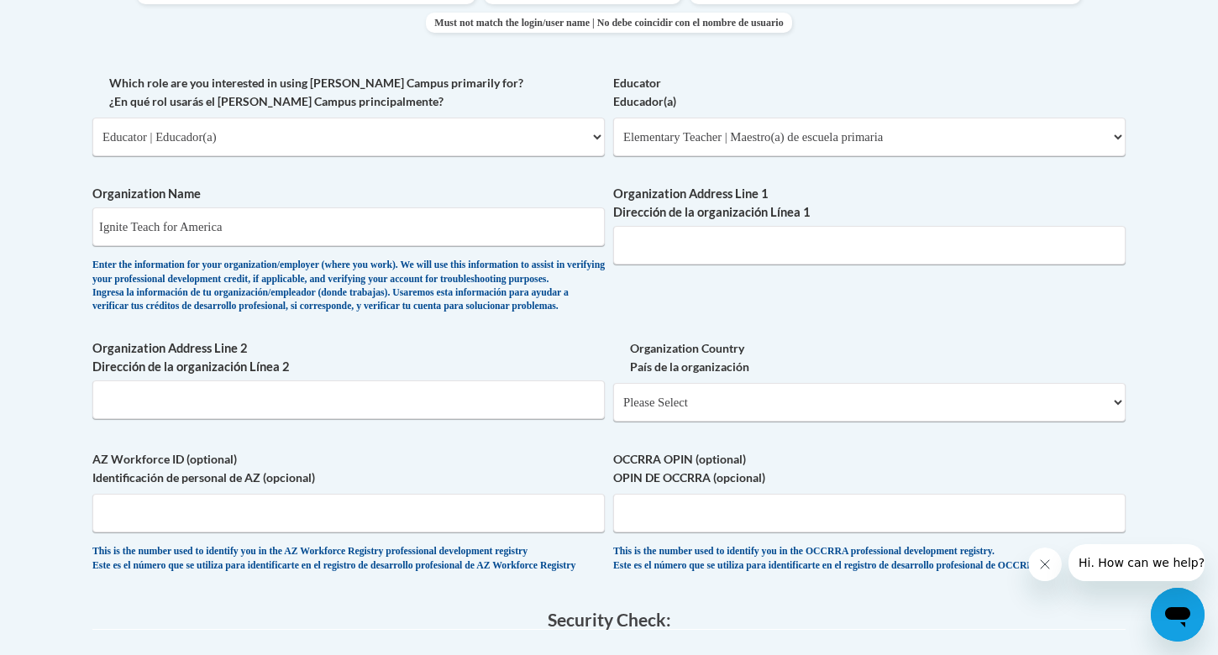
scroll to position [945, 0]
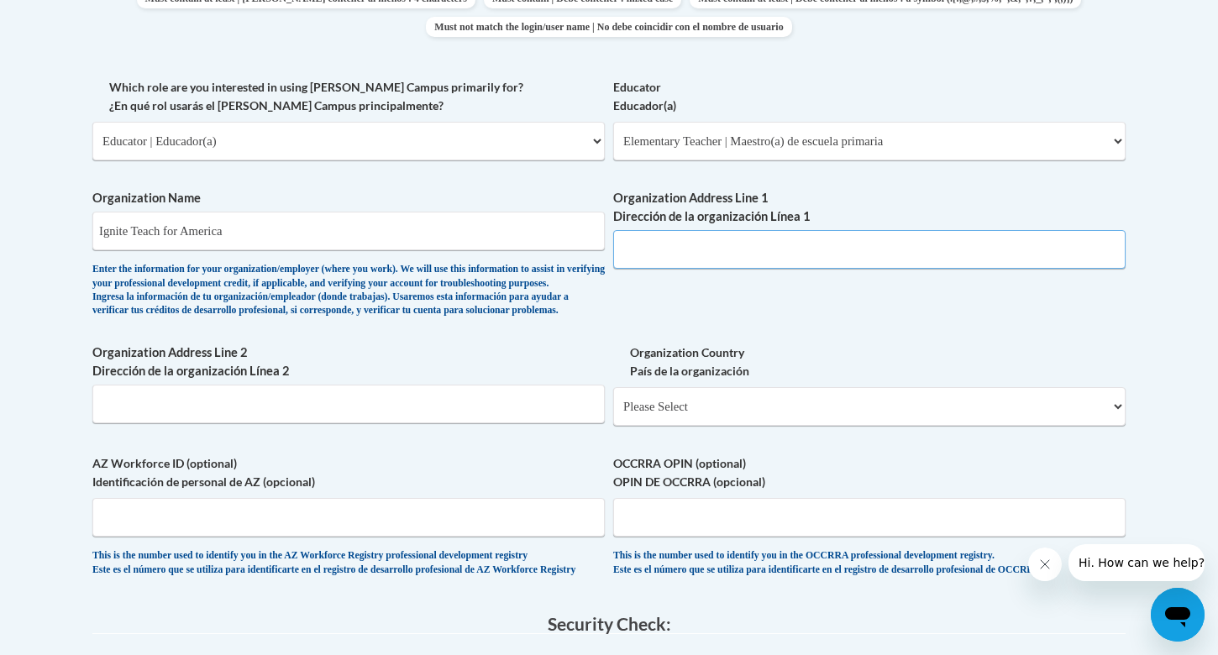
click at [647, 254] on input "Organization Address Line 1 Dirección de la organización Línea 1" at bounding box center [869, 249] width 512 height 39
click at [362, 423] on input "Organization Address Line 2 Dirección de la organización Línea 2" at bounding box center [348, 404] width 512 height 39
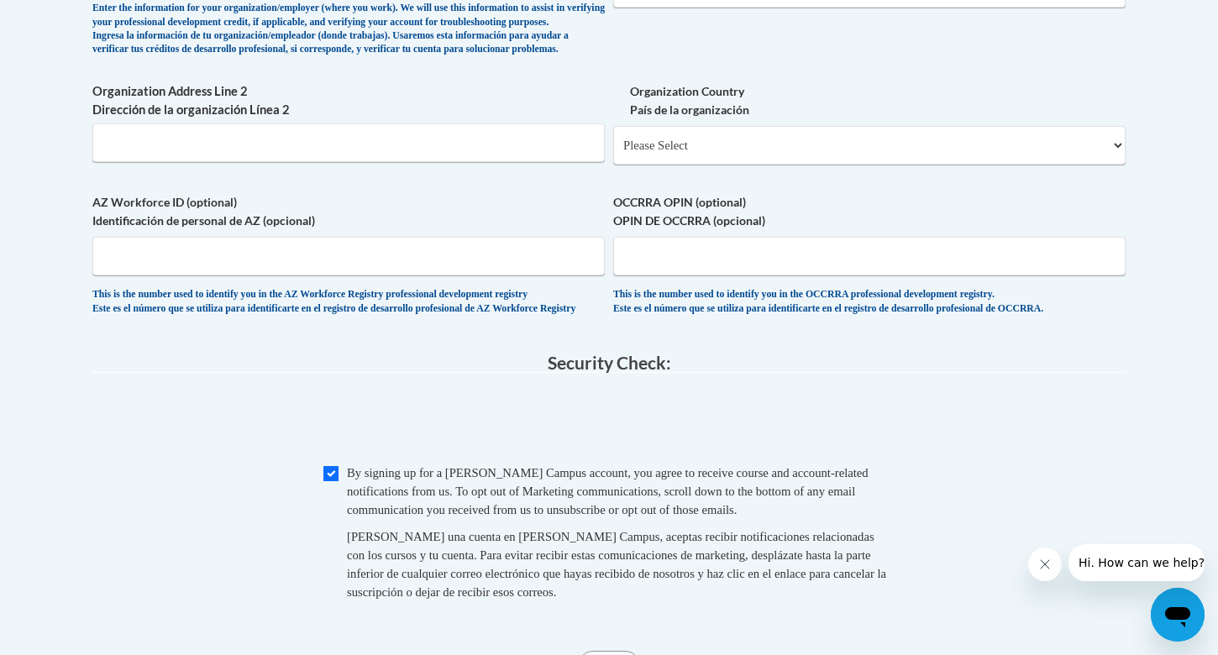
scroll to position [1215, 0]
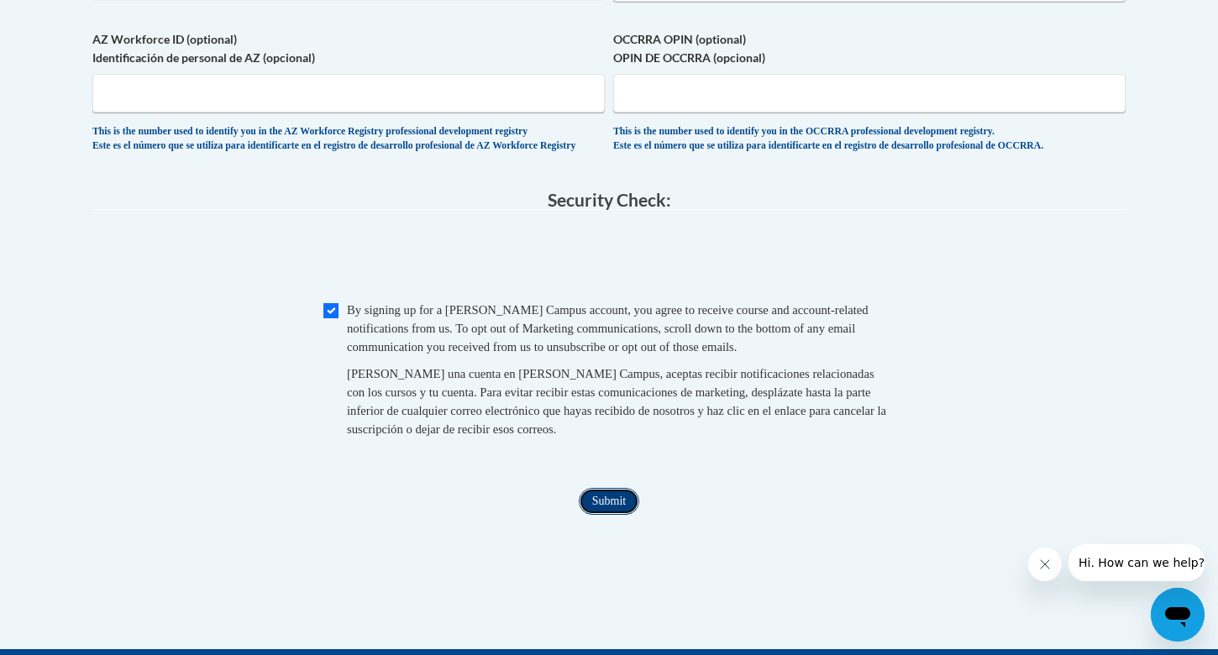
click at [615, 515] on input "Submit" at bounding box center [609, 501] width 60 height 27
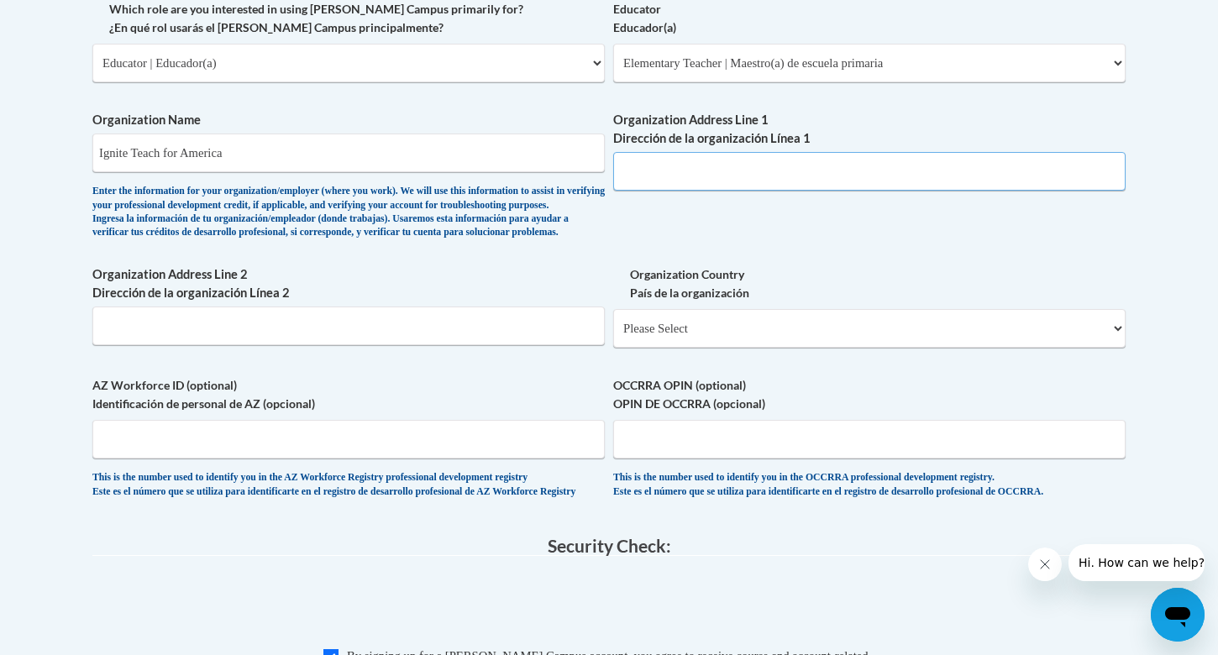
scroll to position [1010, 0]
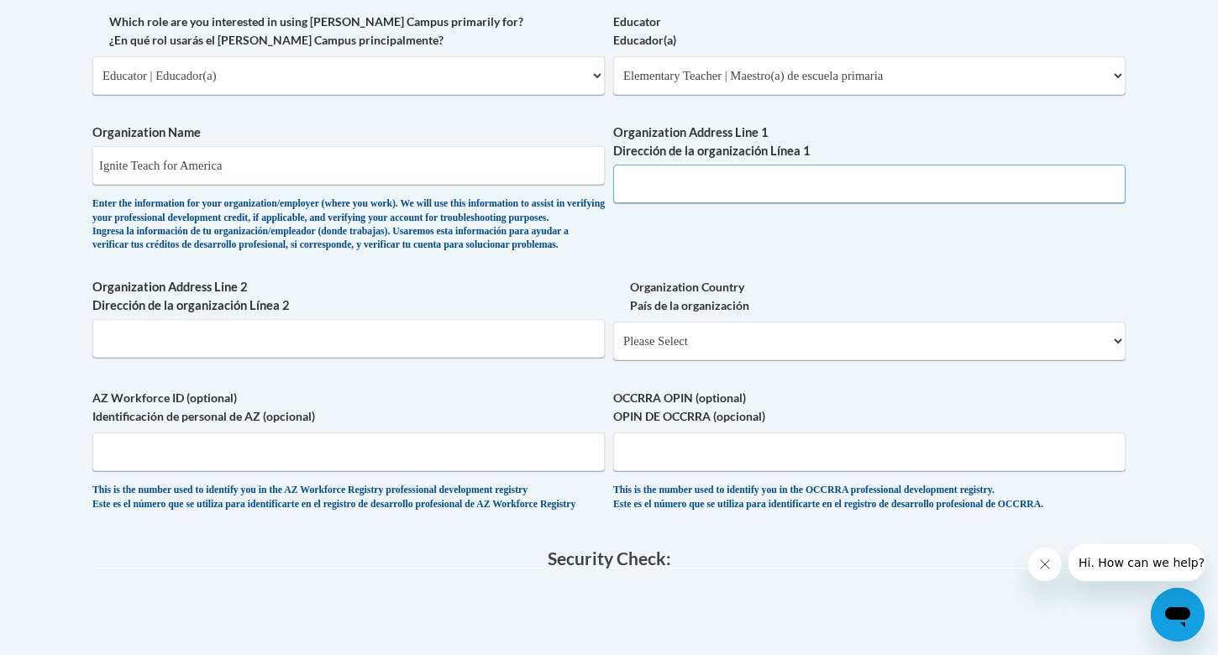
paste input "25 Broadway, 12th Floor, New York, NY 10004"
type input "25 Broadway, 12th Floor, New York, NY 10004"
click at [701, 360] on select "Please Select United States | Estados Unidos Outside of the United States | Fue…" at bounding box center [869, 341] width 512 height 39
select select "ad49bcad-a171-4b2e-b99c-48b446064914"
select select
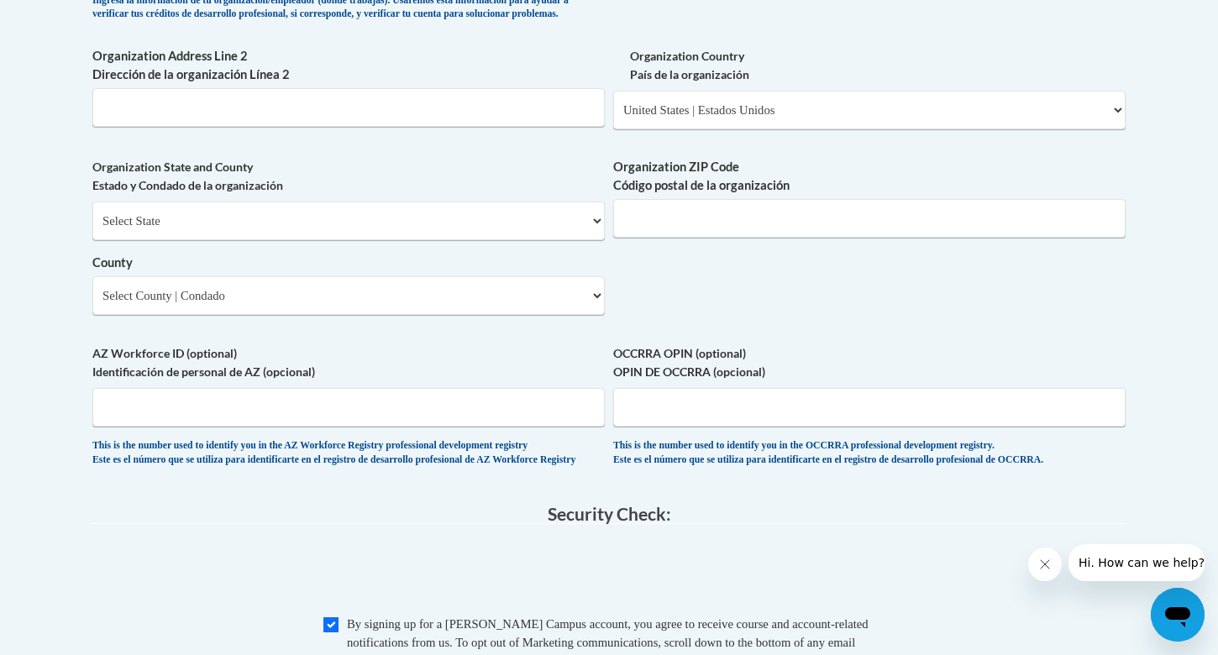
scroll to position [1246, 0]
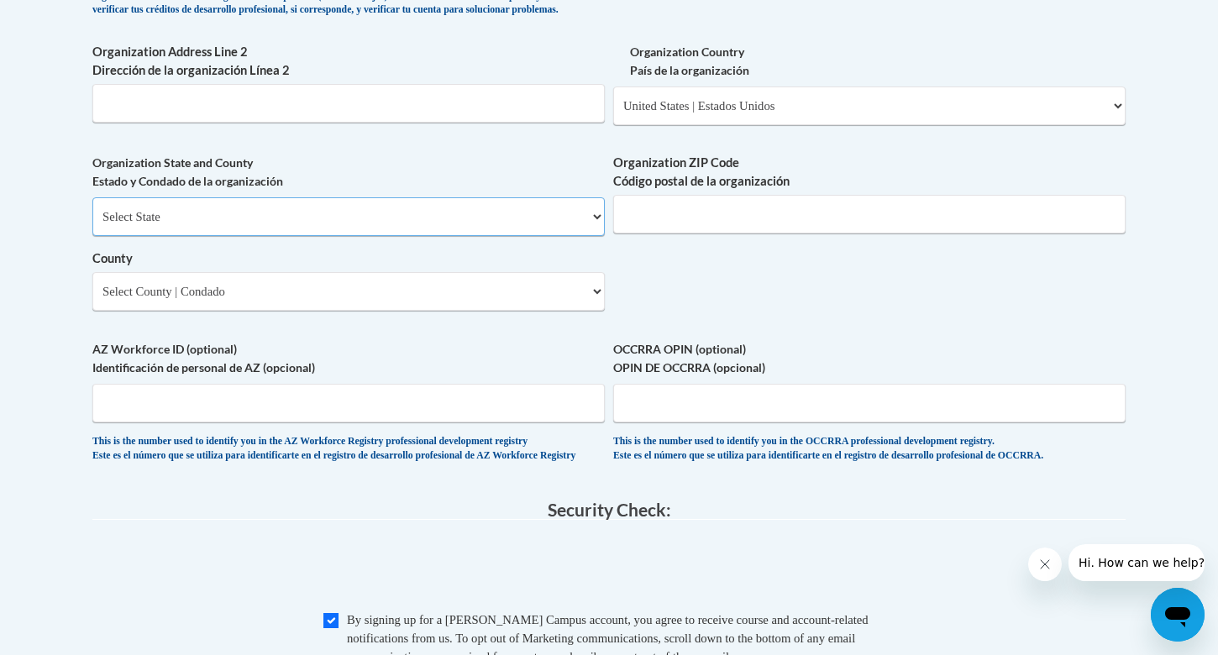
click at [443, 236] on select "Select State Alabama Alaska Arizona Arkansas California Colorado Connecticut De…" at bounding box center [348, 216] width 512 height 39
select select "New York"
click at [661, 234] on input "Organization ZIP Code Código postal de la organización" at bounding box center [869, 214] width 512 height 39
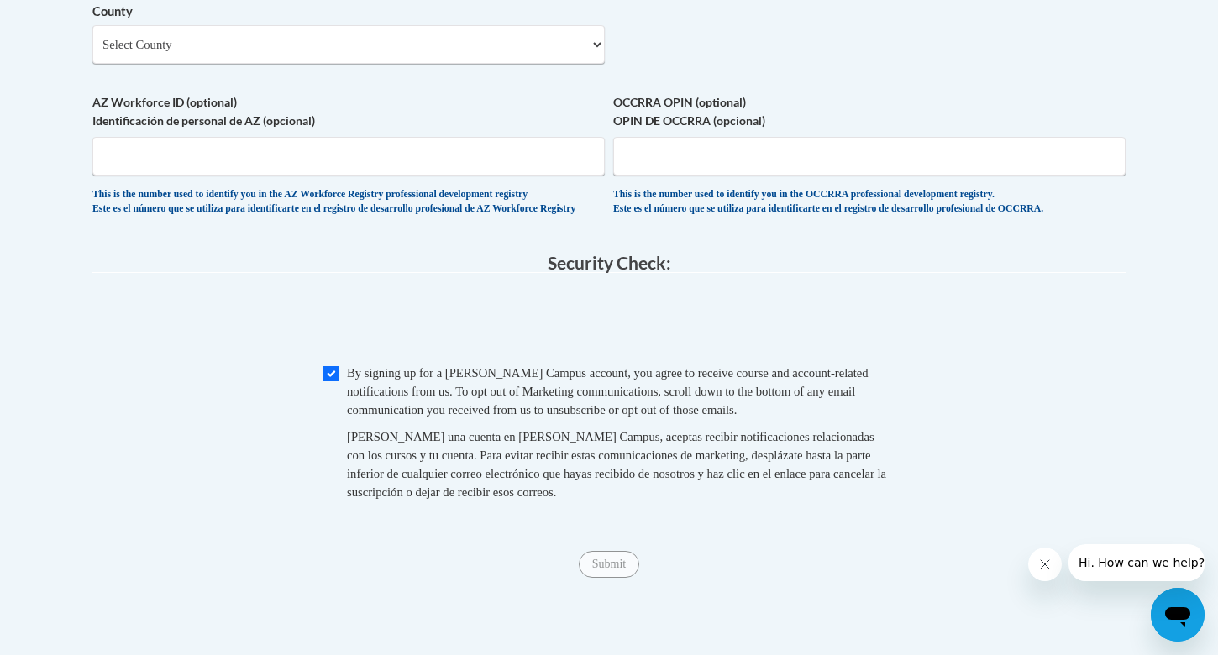
scroll to position [1505, 0]
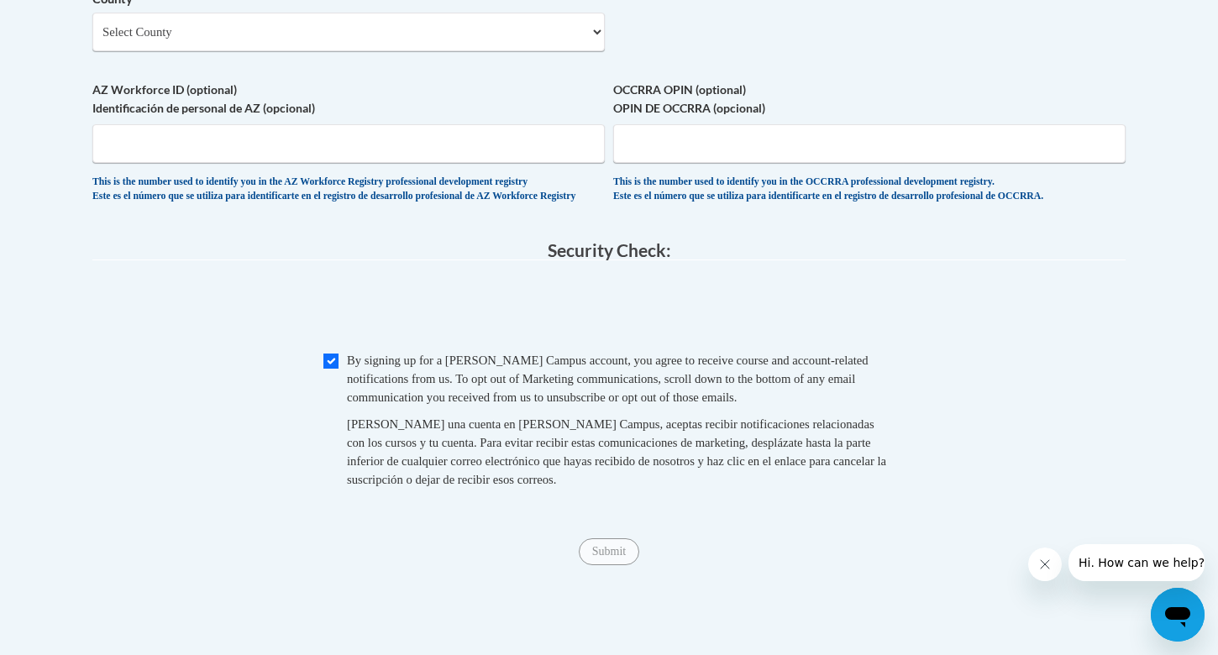
type input "10004"
click at [618, 565] on input "Submit" at bounding box center [609, 551] width 60 height 27
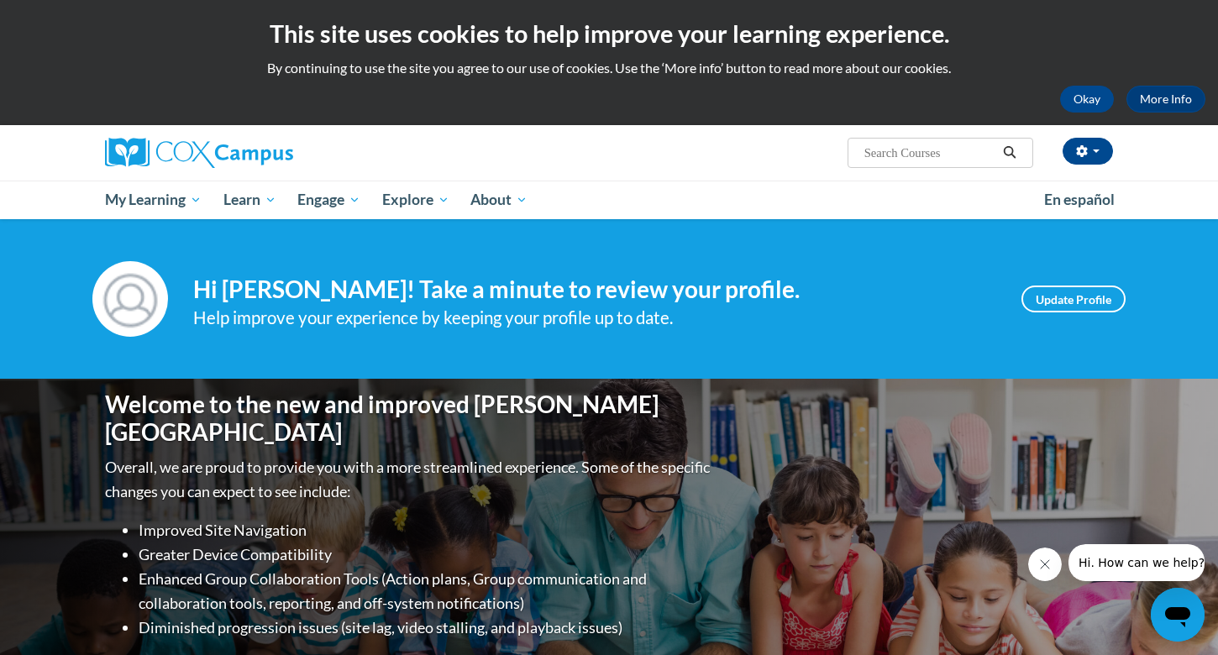
click at [875, 160] on input "Search..." at bounding box center [930, 153] width 134 height 20
type input "systematic"
click at [1013, 147] on icon "Search" at bounding box center [1009, 152] width 15 height 13
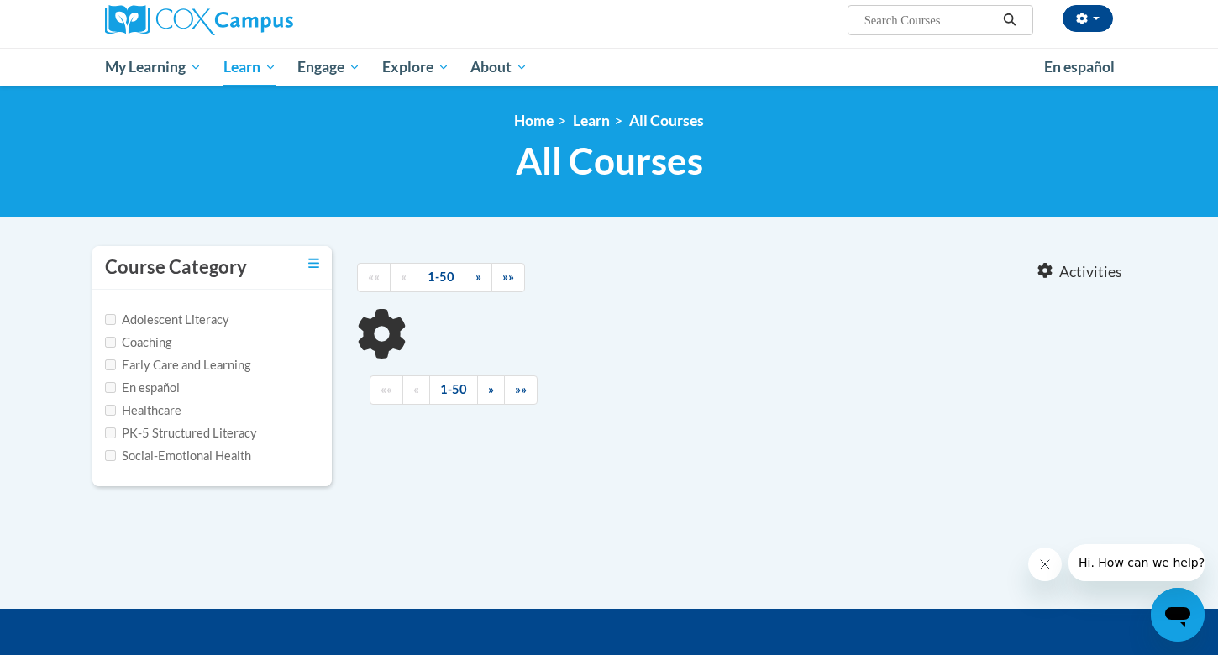
type input "systematic"
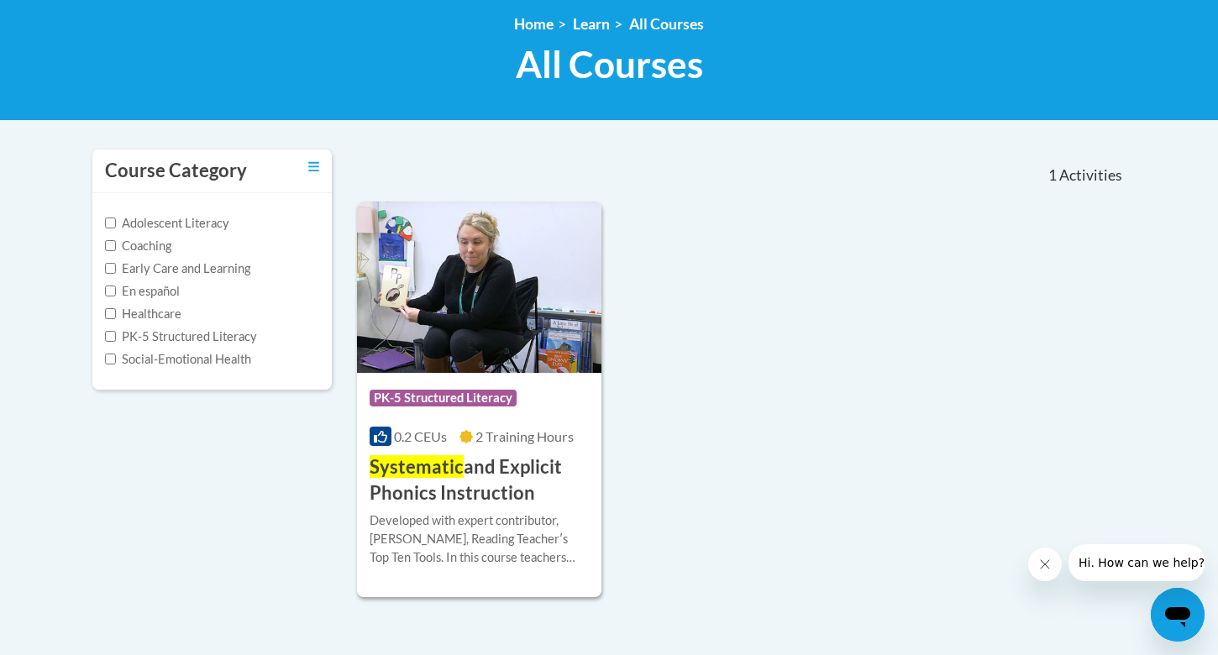
scroll to position [325, 0]
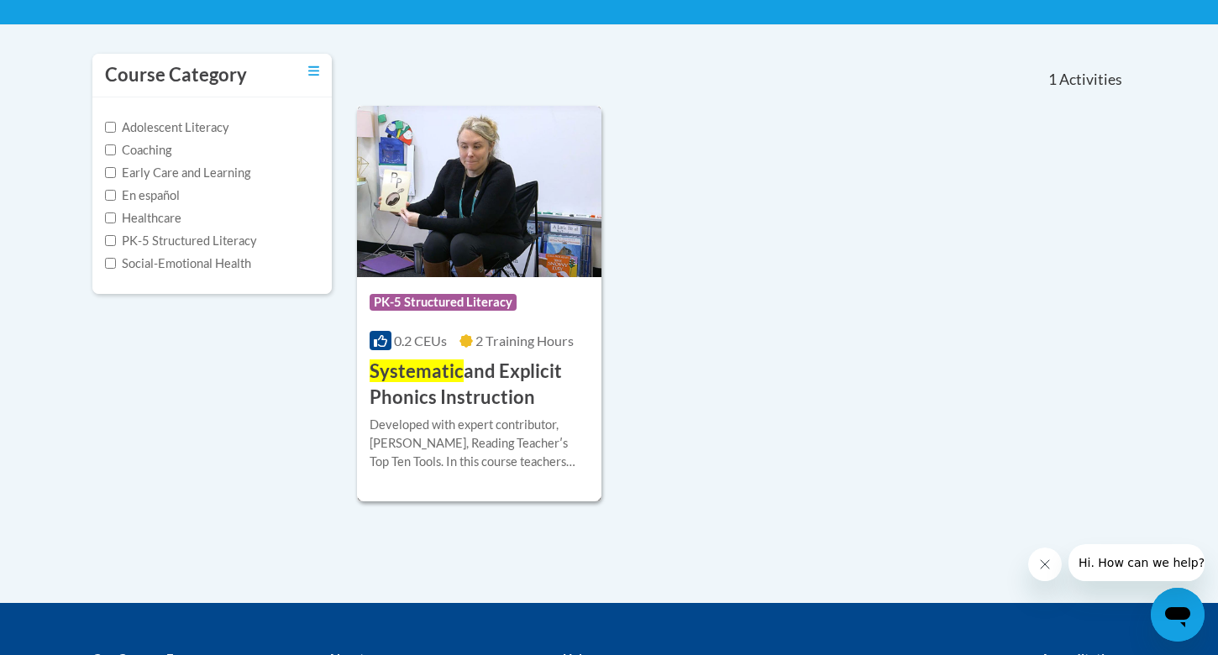
click at [506, 371] on h3 "Systematic and Explicit Phonics Instruction" at bounding box center [479, 385] width 219 height 52
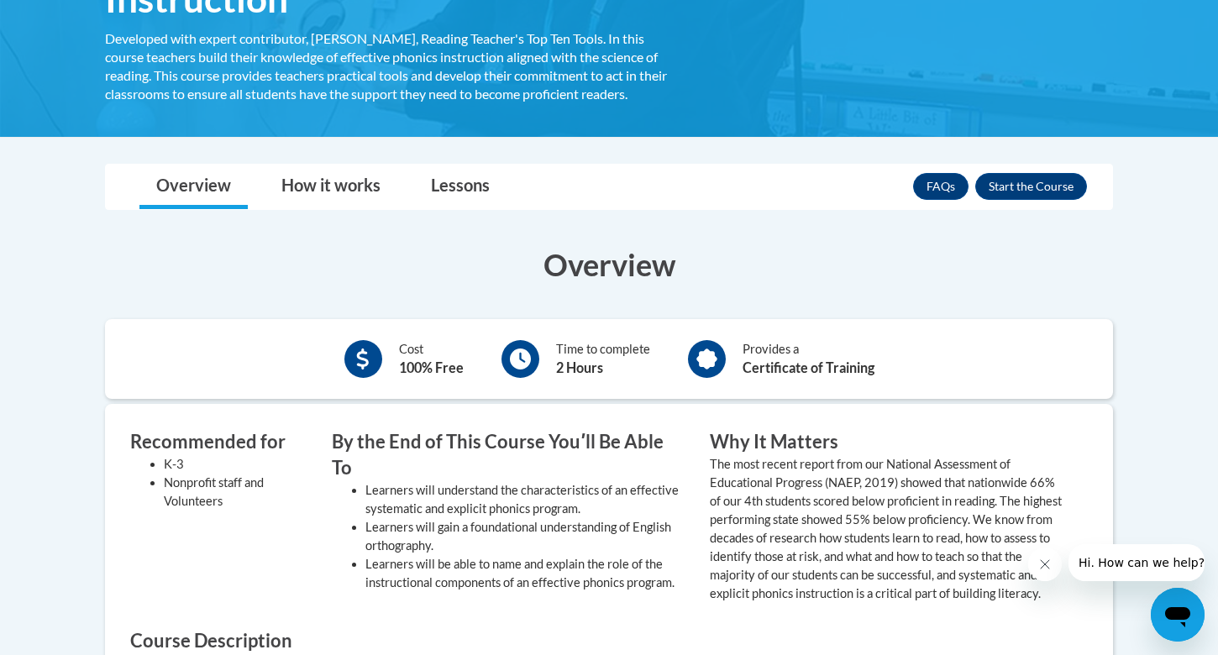
scroll to position [253, 0]
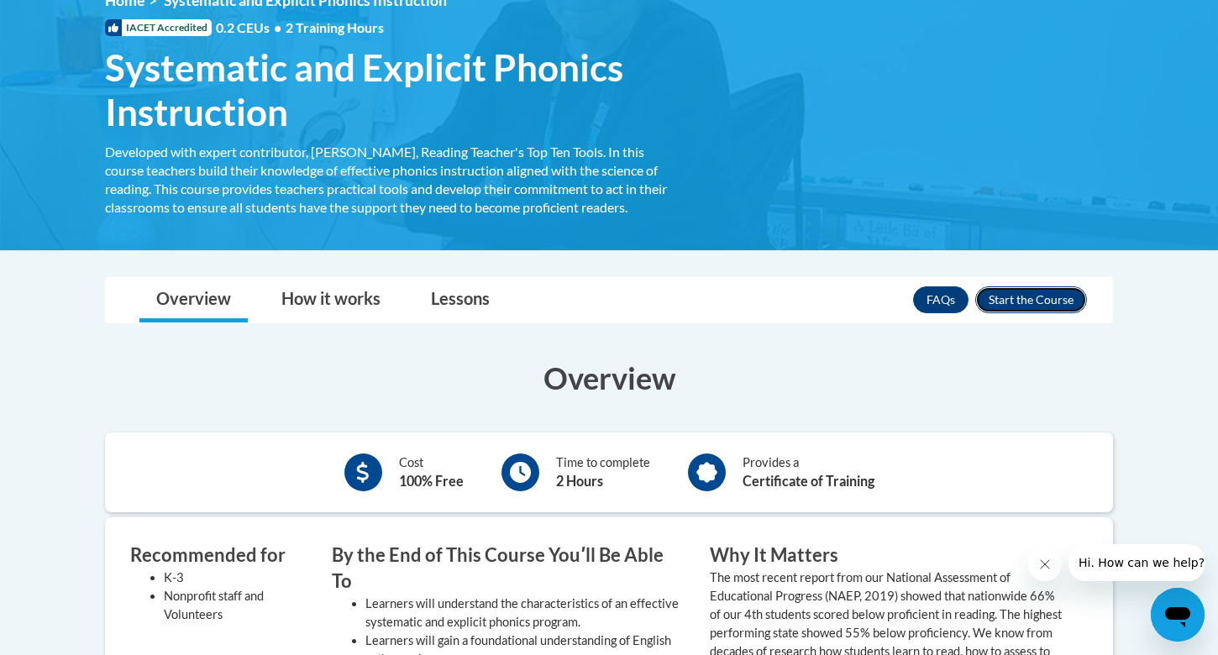
click at [1012, 301] on button "Enroll" at bounding box center [1031, 299] width 112 height 27
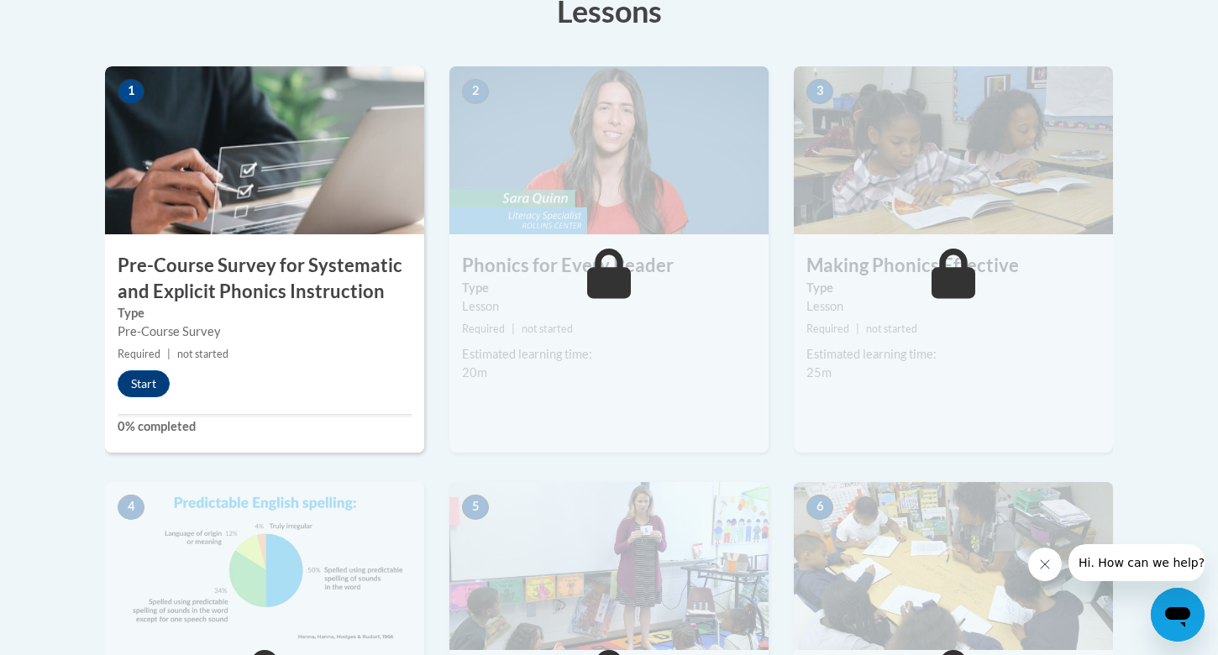
scroll to position [499, 0]
click at [146, 384] on button "Start" at bounding box center [144, 383] width 52 height 27
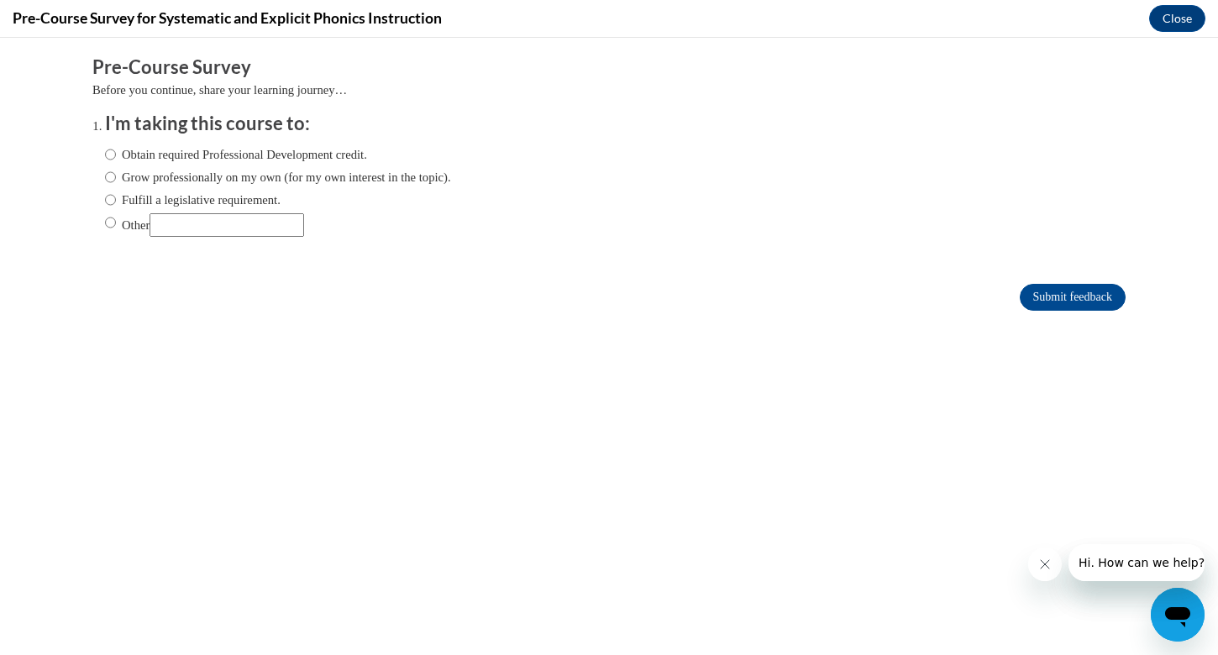
scroll to position [0, 0]
click at [110, 220] on input "Other" at bounding box center [110, 222] width 11 height 18
radio input "true"
click at [192, 228] on input "Other" at bounding box center [227, 225] width 155 height 24
click at [106, 161] on input "Obtain required Professional Development credit." at bounding box center [110, 154] width 11 height 18
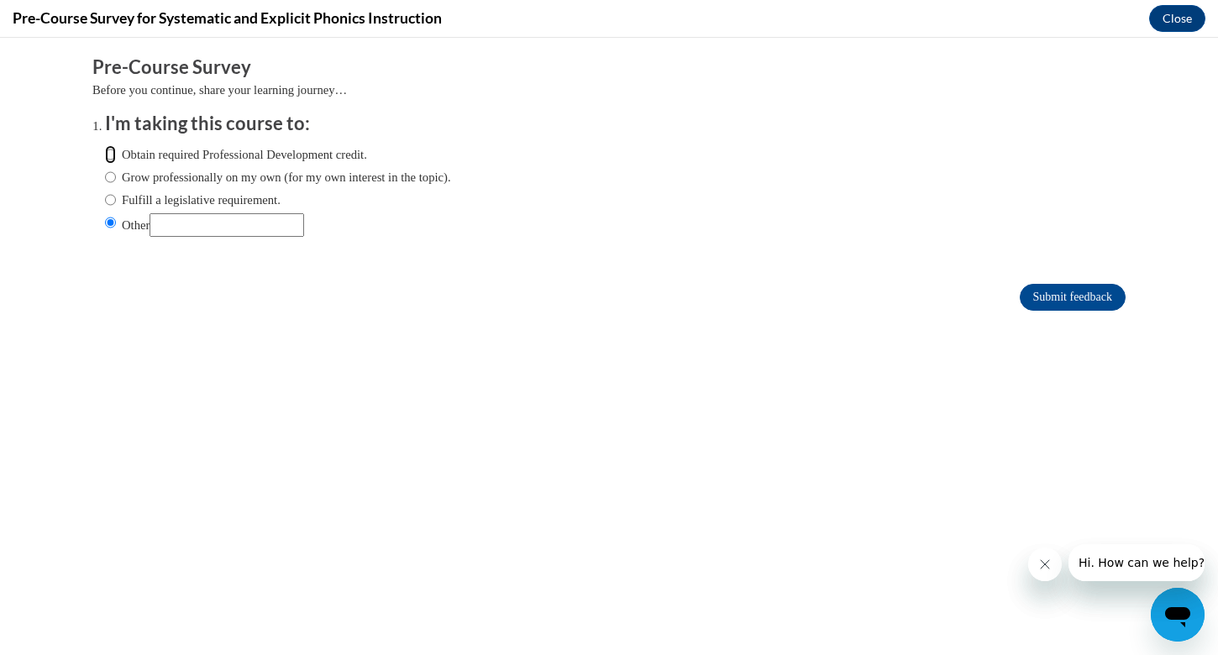
radio input "true"
click at [1033, 298] on input "Submit feedback" at bounding box center [1073, 297] width 106 height 27
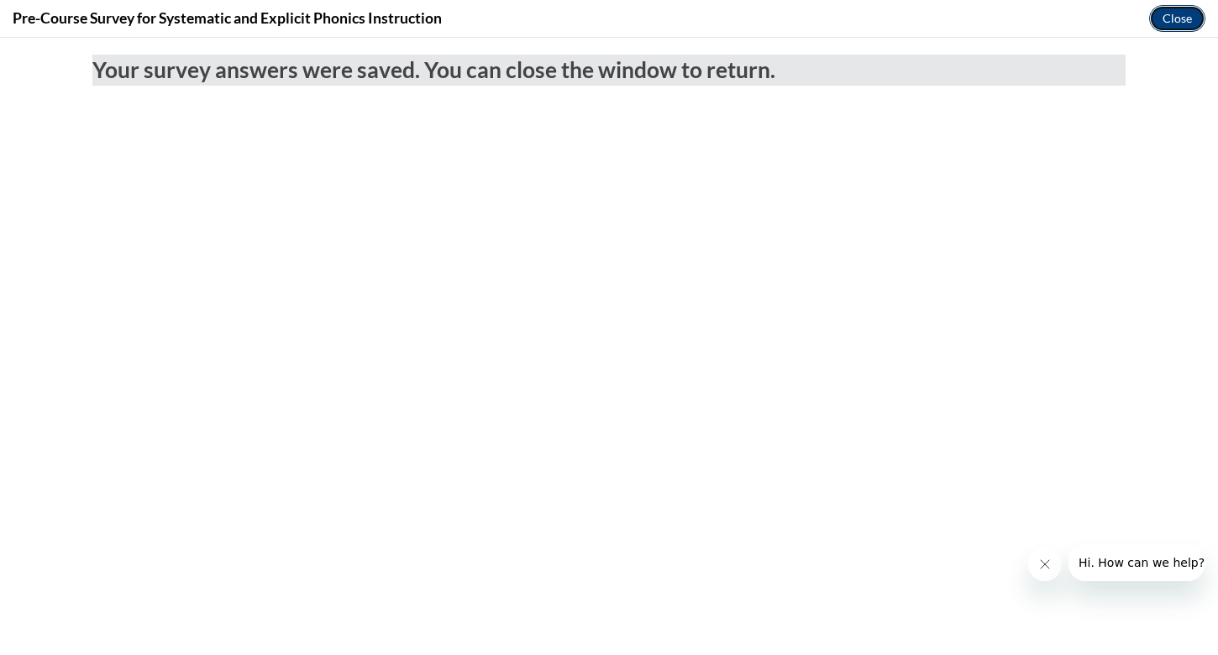
click at [1164, 23] on button "Close" at bounding box center [1177, 18] width 56 height 27
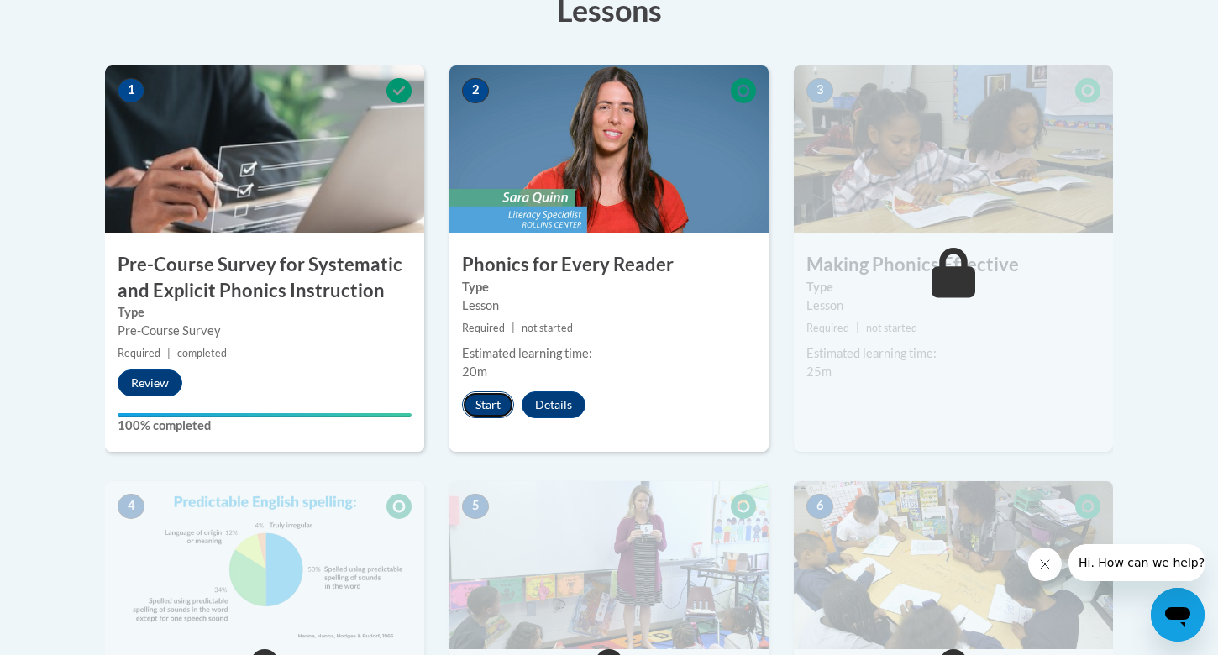
click at [493, 400] on button "Start" at bounding box center [488, 404] width 52 height 27
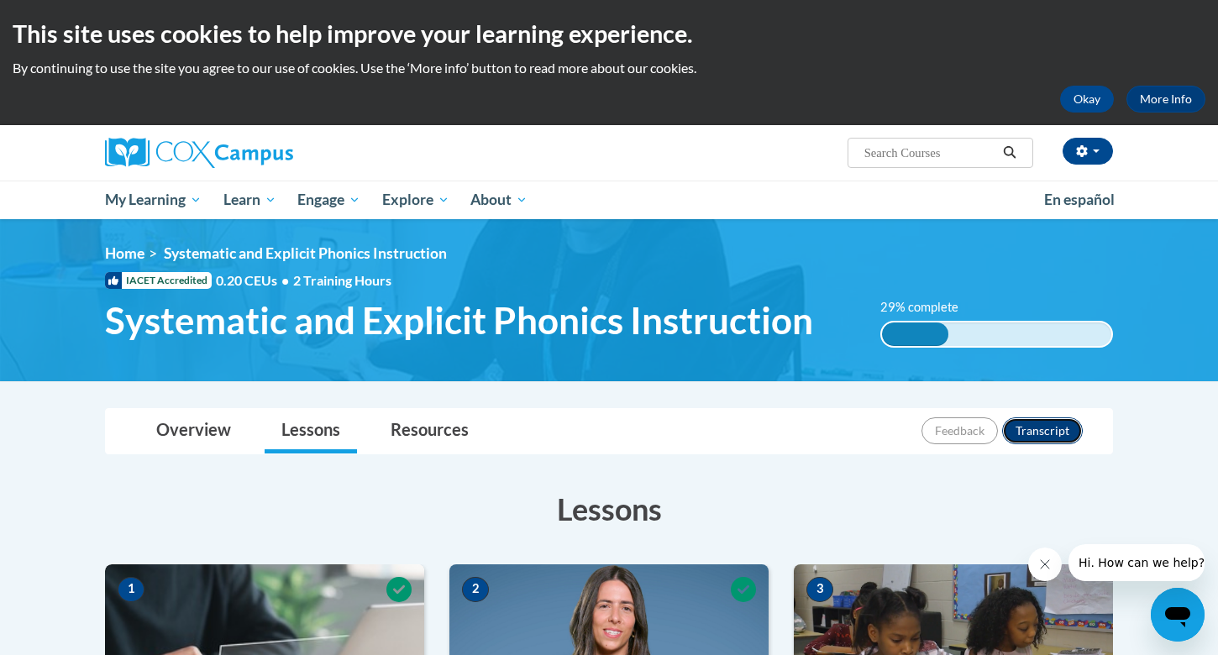
click at [1048, 436] on button "Transcript" at bounding box center [1042, 430] width 81 height 27
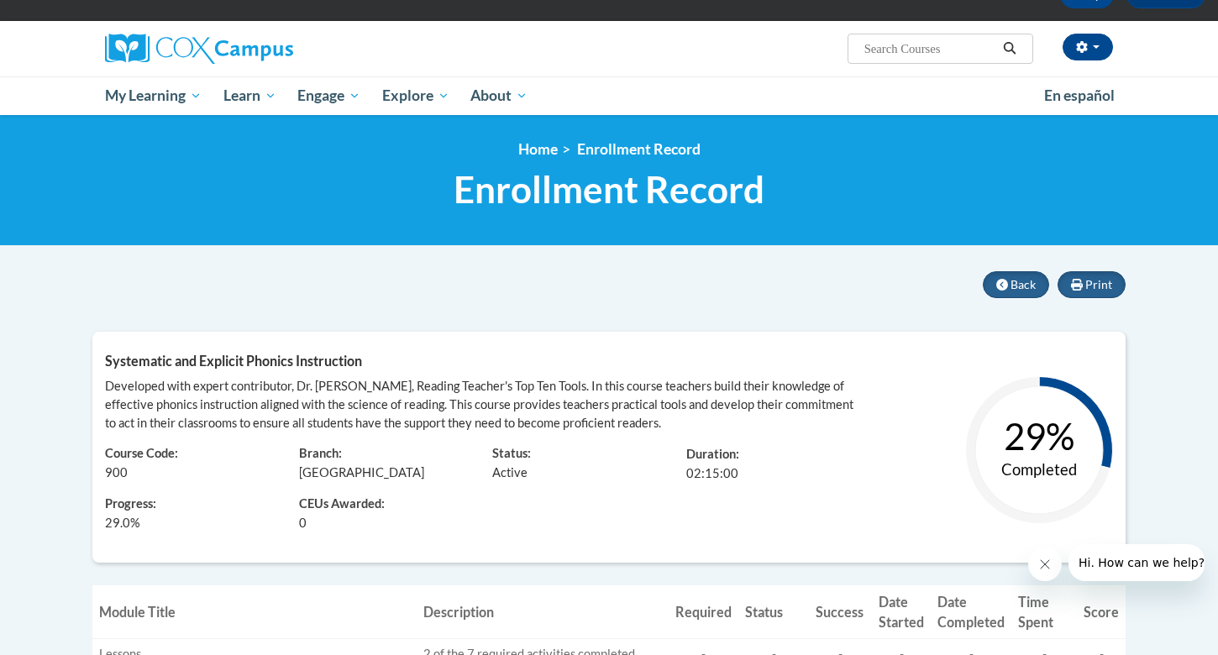
scroll to position [63, 0]
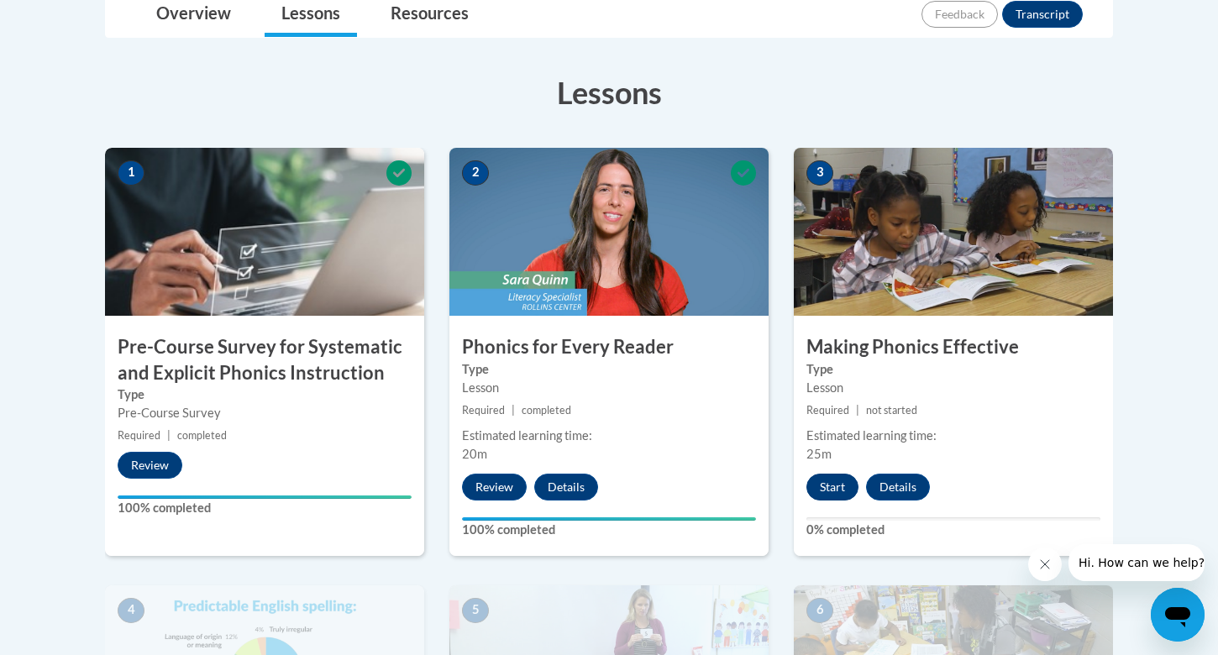
scroll to position [412, 0]
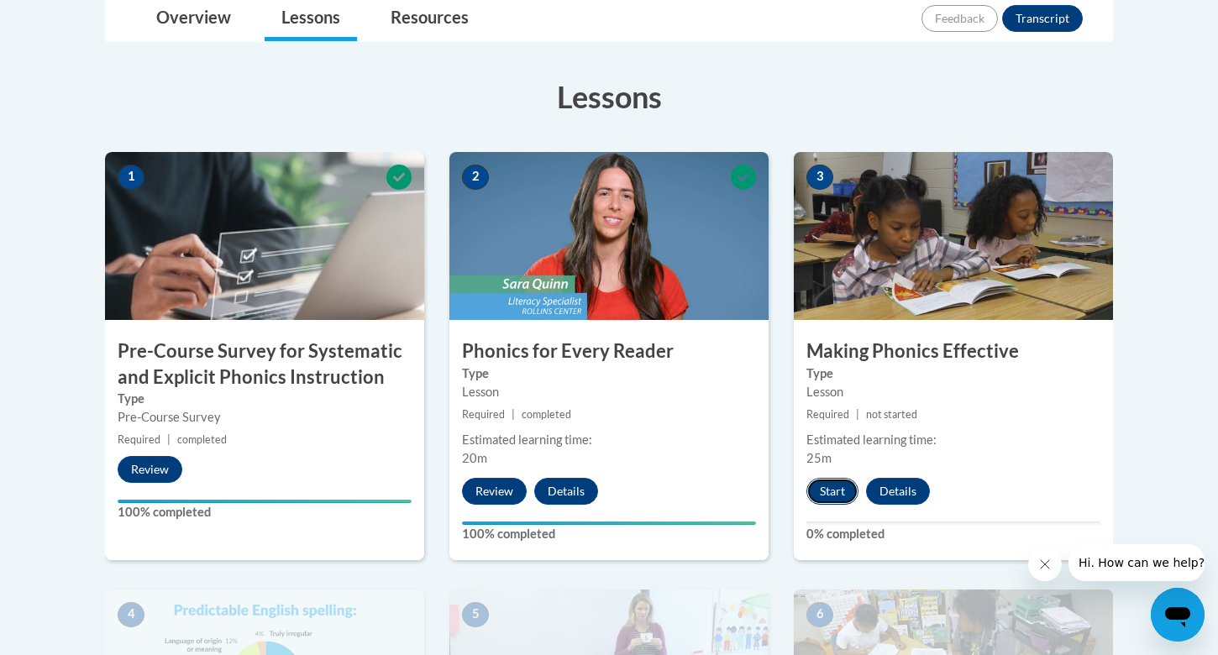
click at [827, 492] on button "Start" at bounding box center [832, 491] width 52 height 27
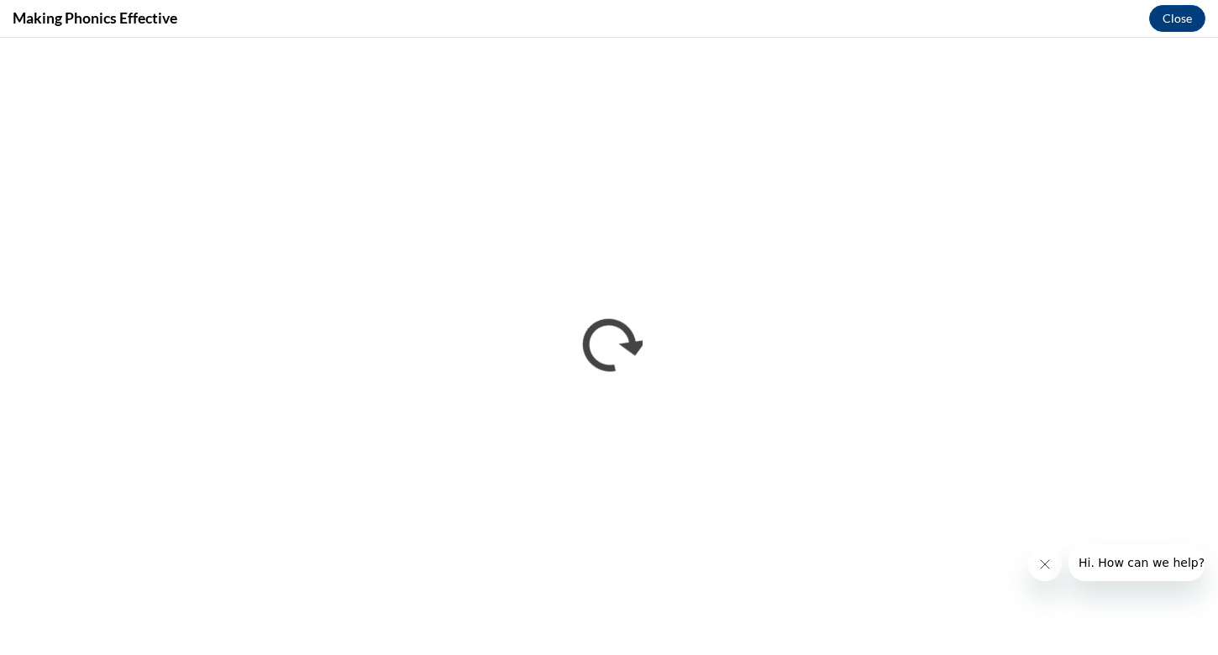
scroll to position [0, 0]
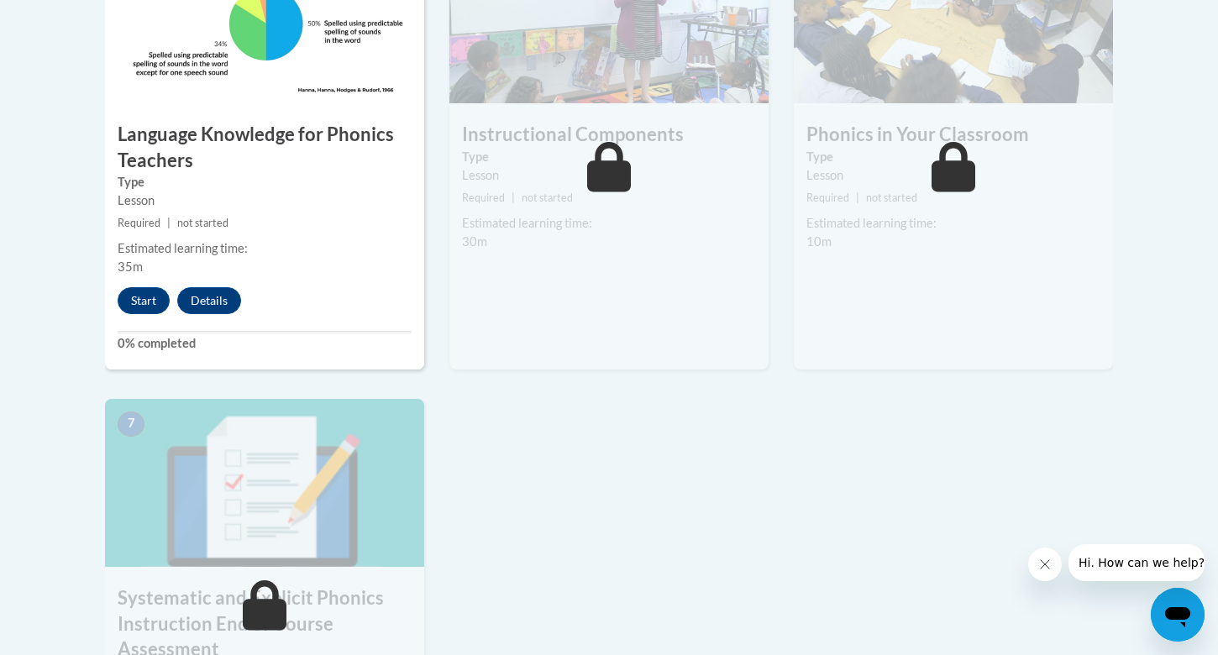
scroll to position [1102, 0]
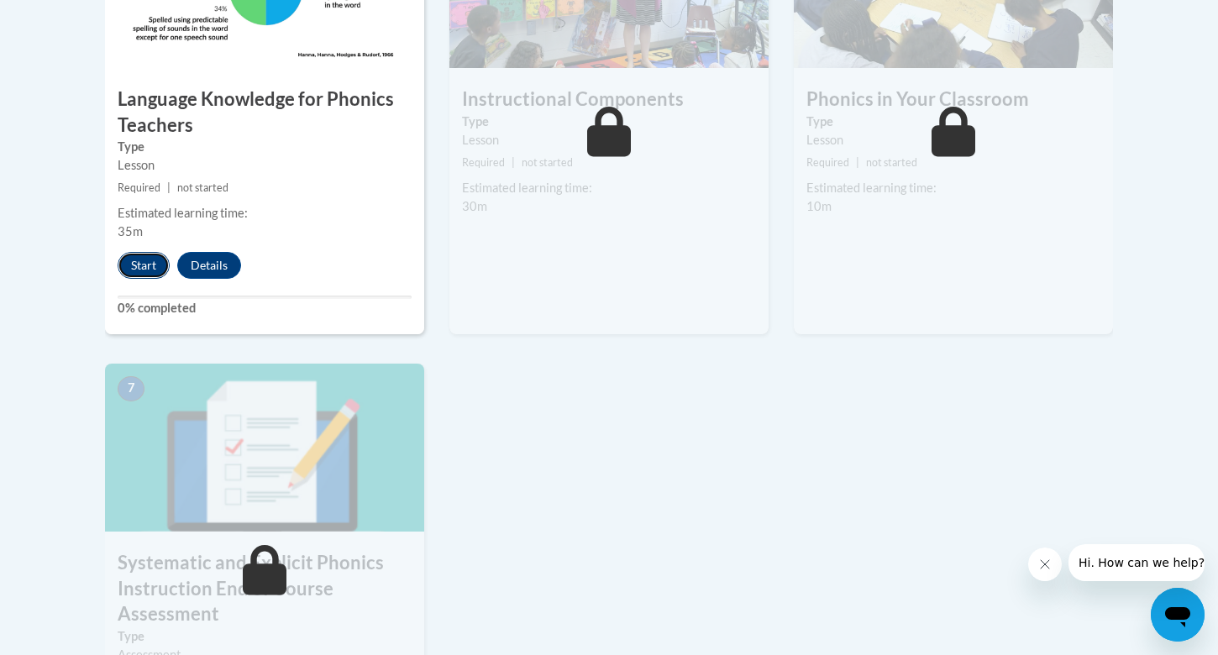
click at [139, 259] on button "Start" at bounding box center [144, 265] width 52 height 27
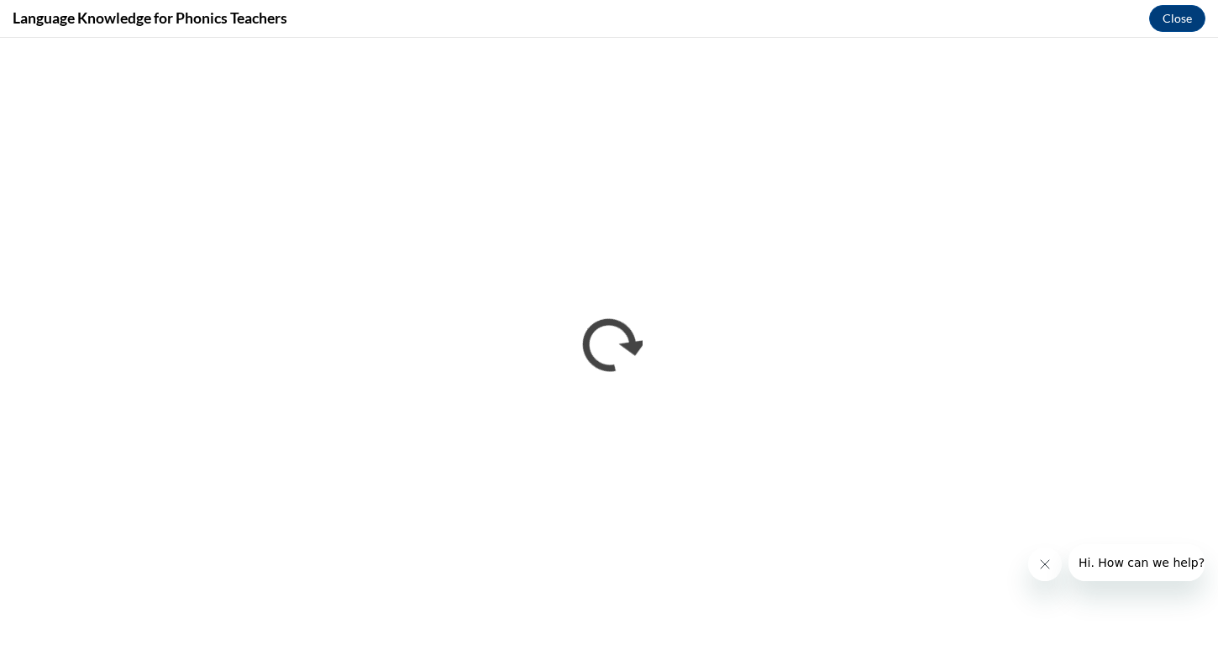
scroll to position [0, 0]
